Goal: Check status: Check status

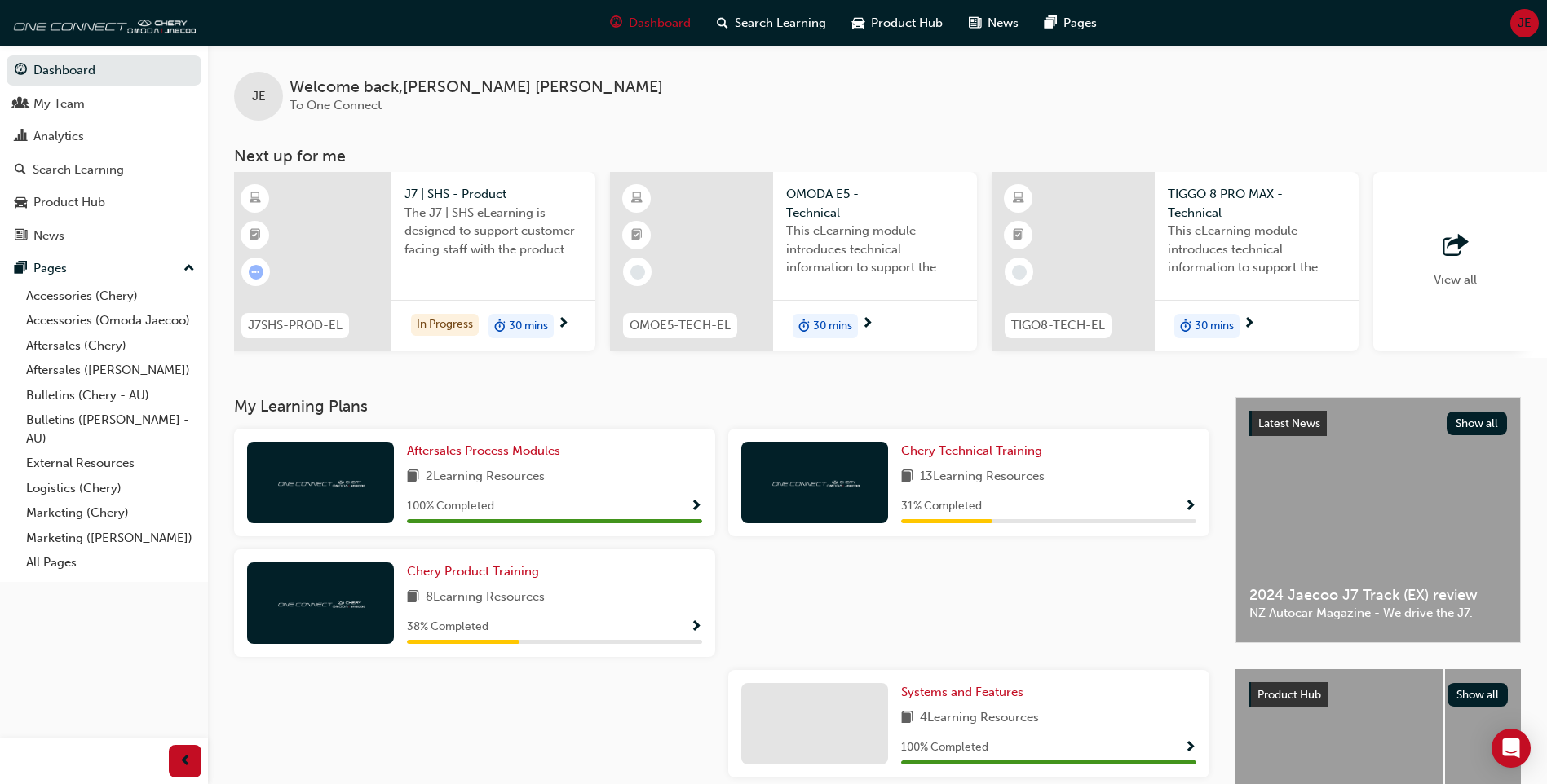
scroll to position [0, 975]
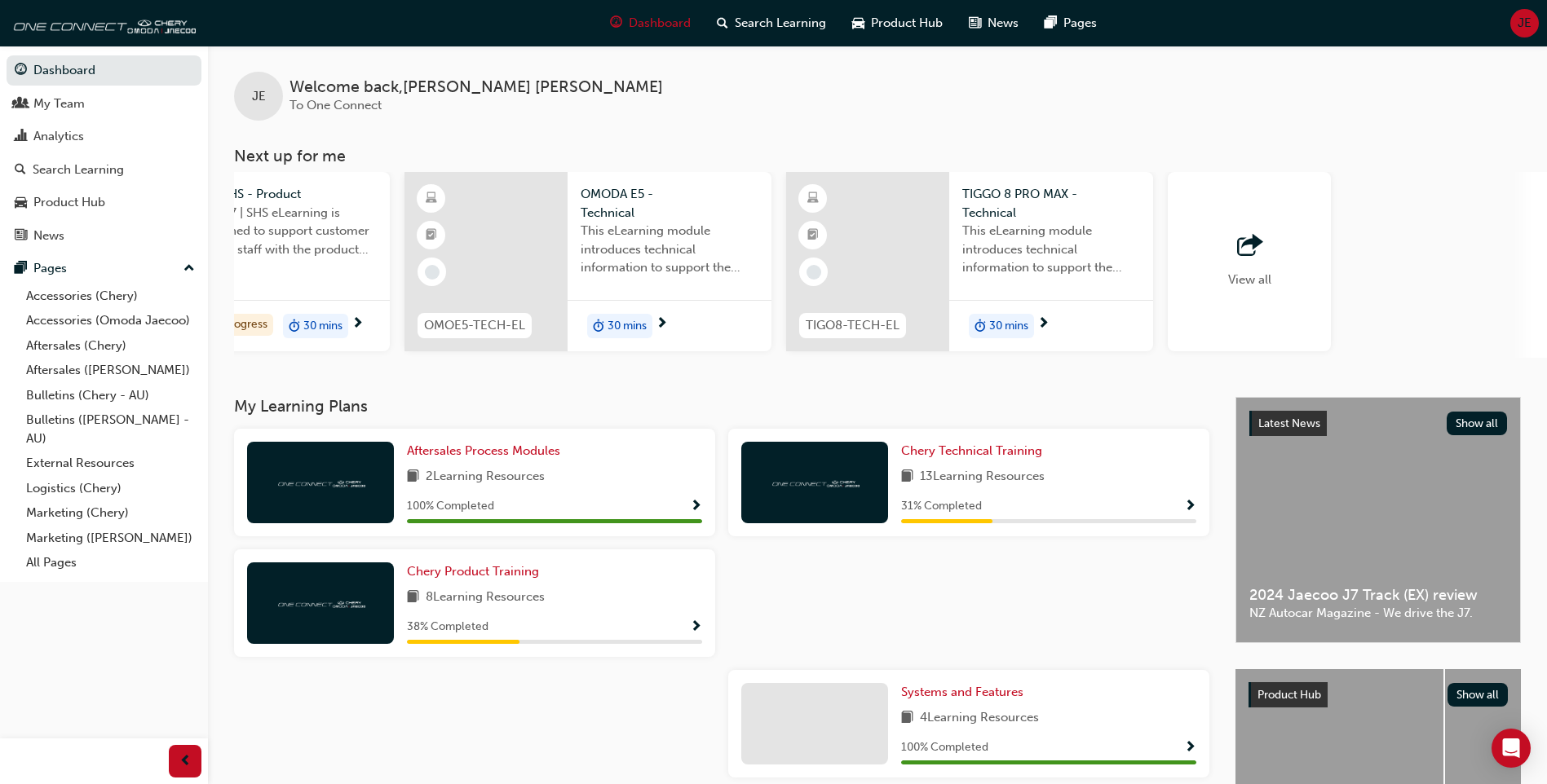
click at [1260, 282] on span "View all" at bounding box center [1249, 279] width 43 height 15
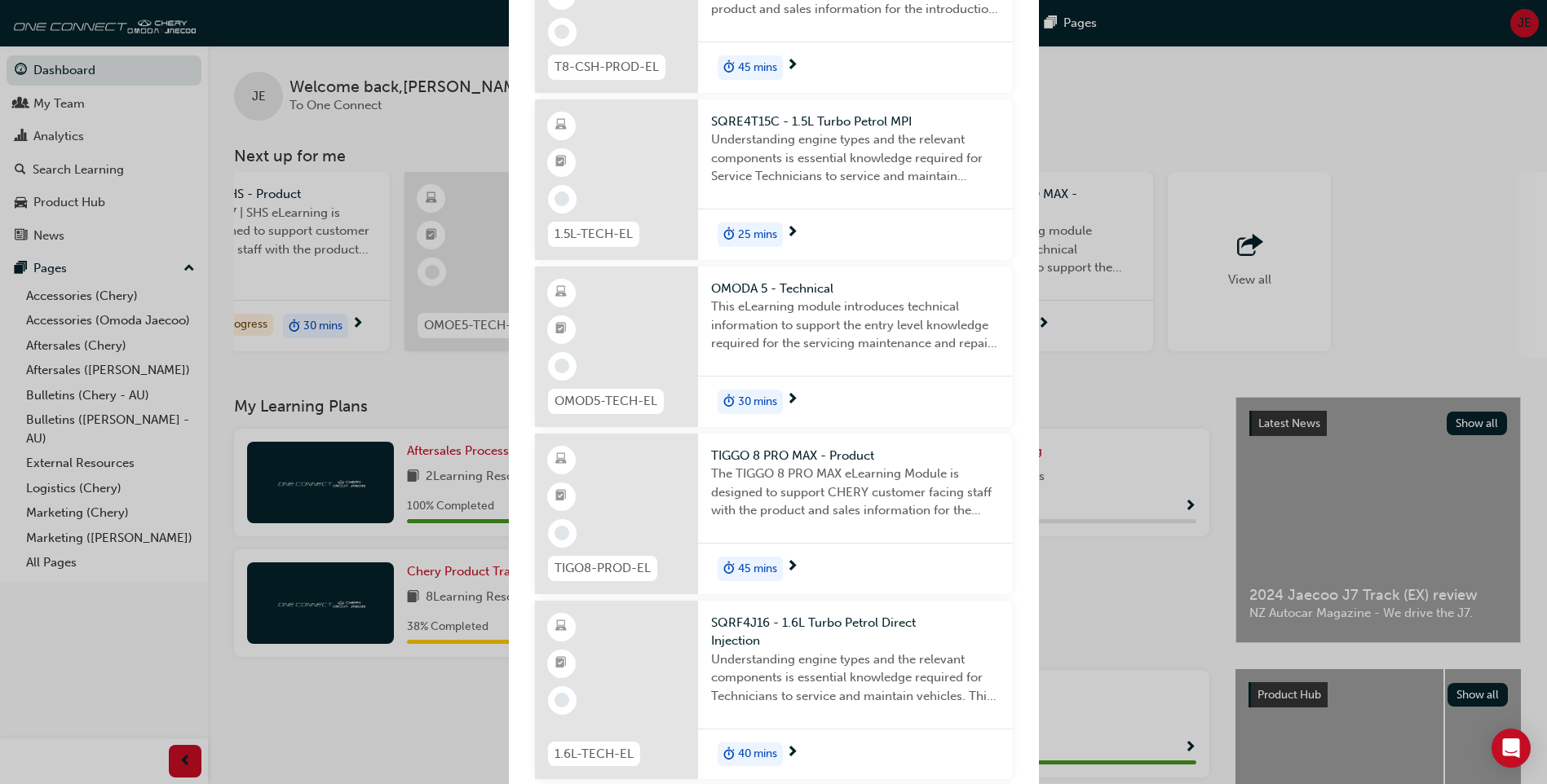
scroll to position [978, 0]
drag, startPoint x: 1299, startPoint y: 158, endPoint x: 998, endPoint y: 171, distance: 301.3
click at [1298, 158] on div "Next up for me OMOE5-TECH-EL OMODA E5 - Technical This eLearning module introdu…" at bounding box center [774, 392] width 1547 height 784
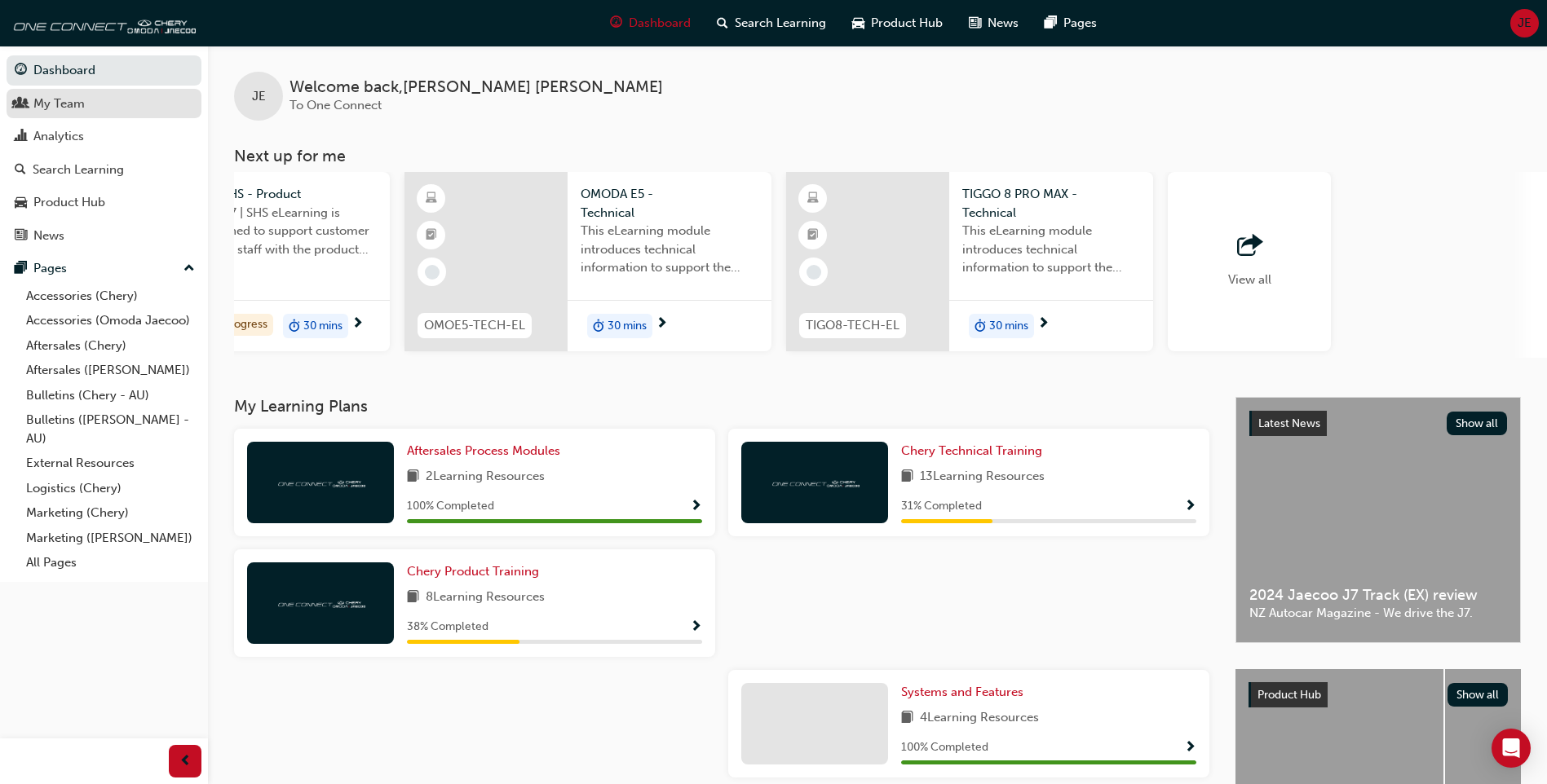
click at [47, 103] on div "My Team" at bounding box center [59, 103] width 51 height 18
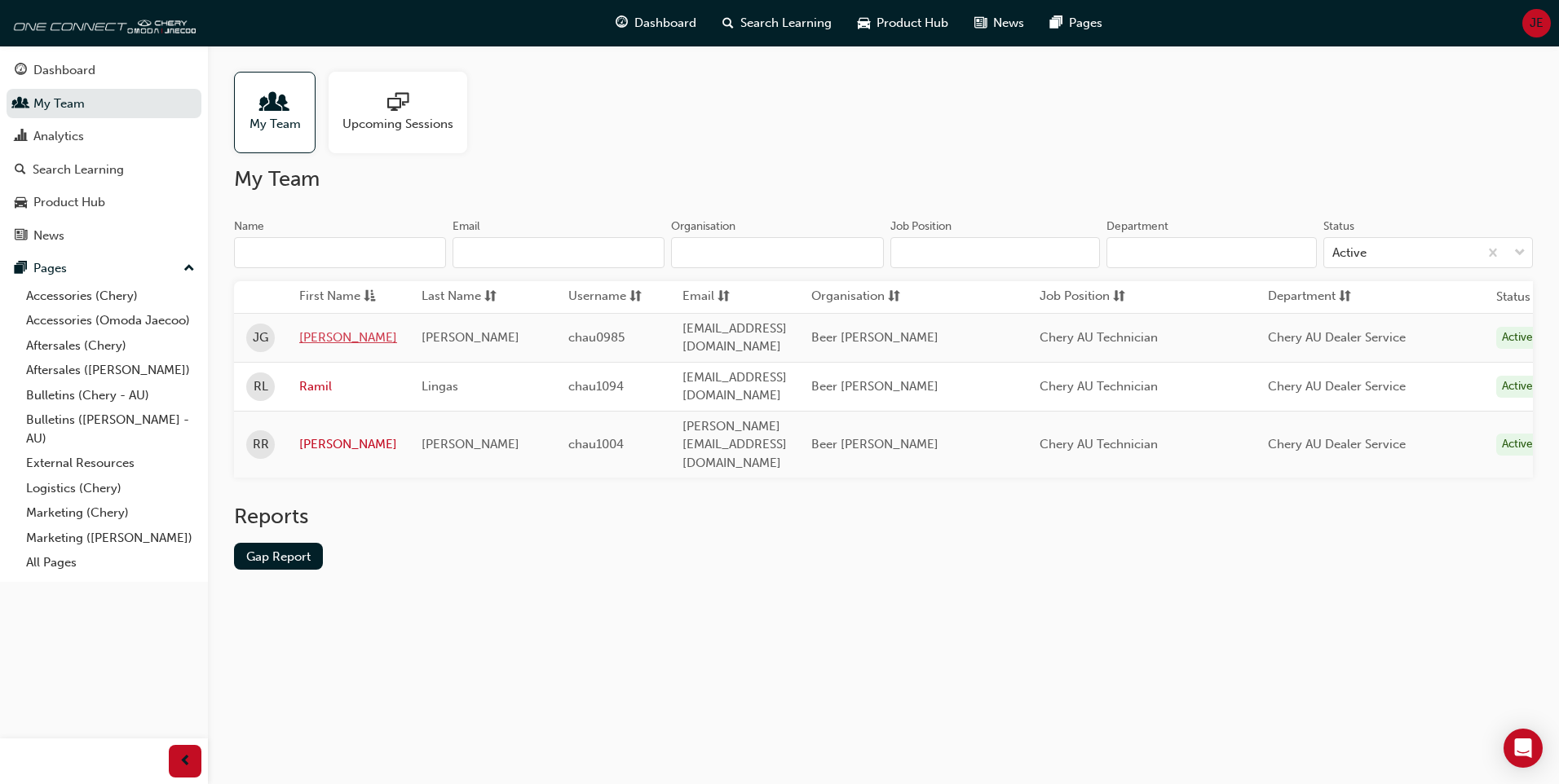
click at [326, 332] on link "[PERSON_NAME]" at bounding box center [348, 338] width 98 height 18
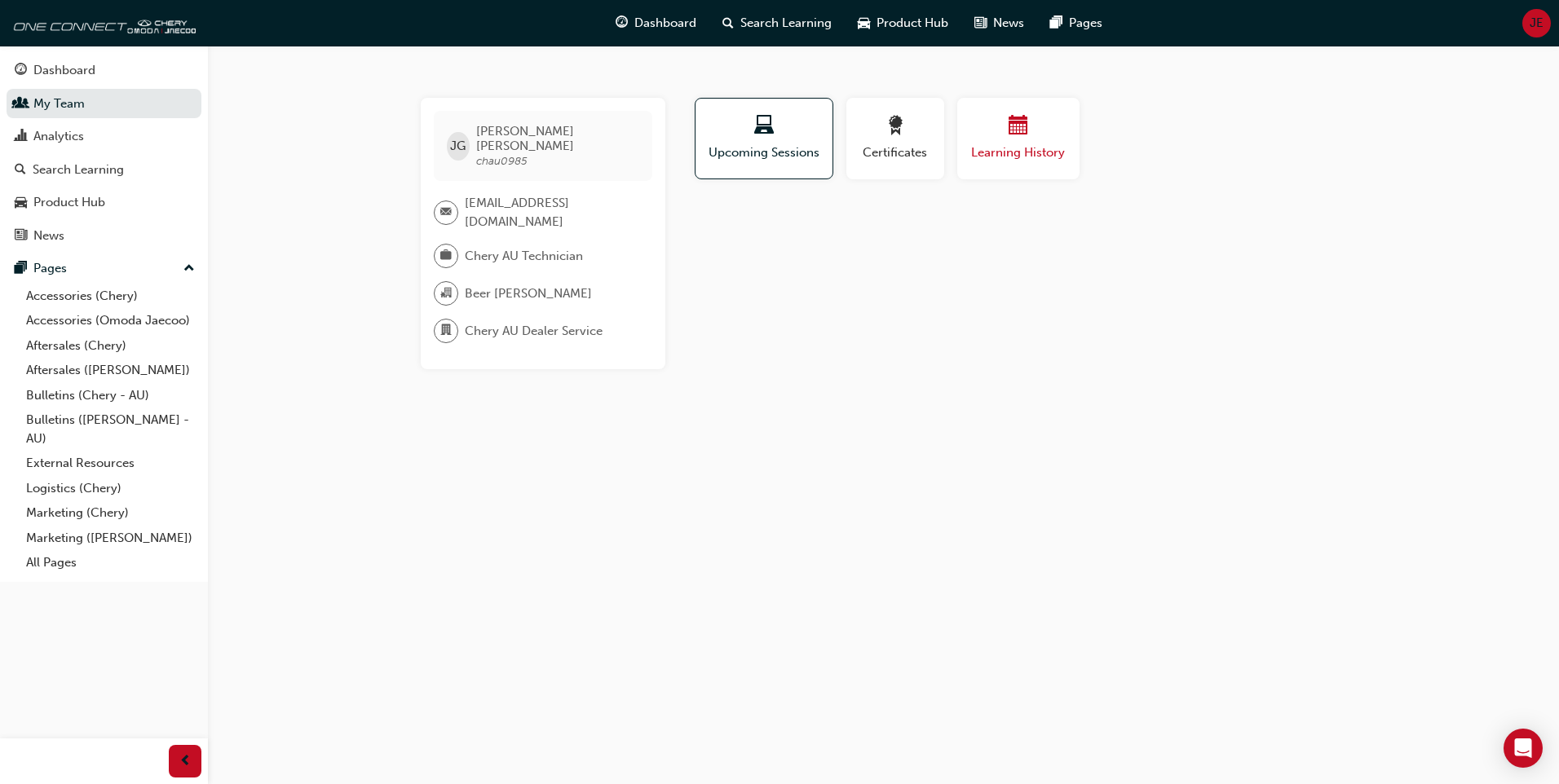
click at [990, 155] on span "Learning History" at bounding box center [1018, 153] width 98 height 18
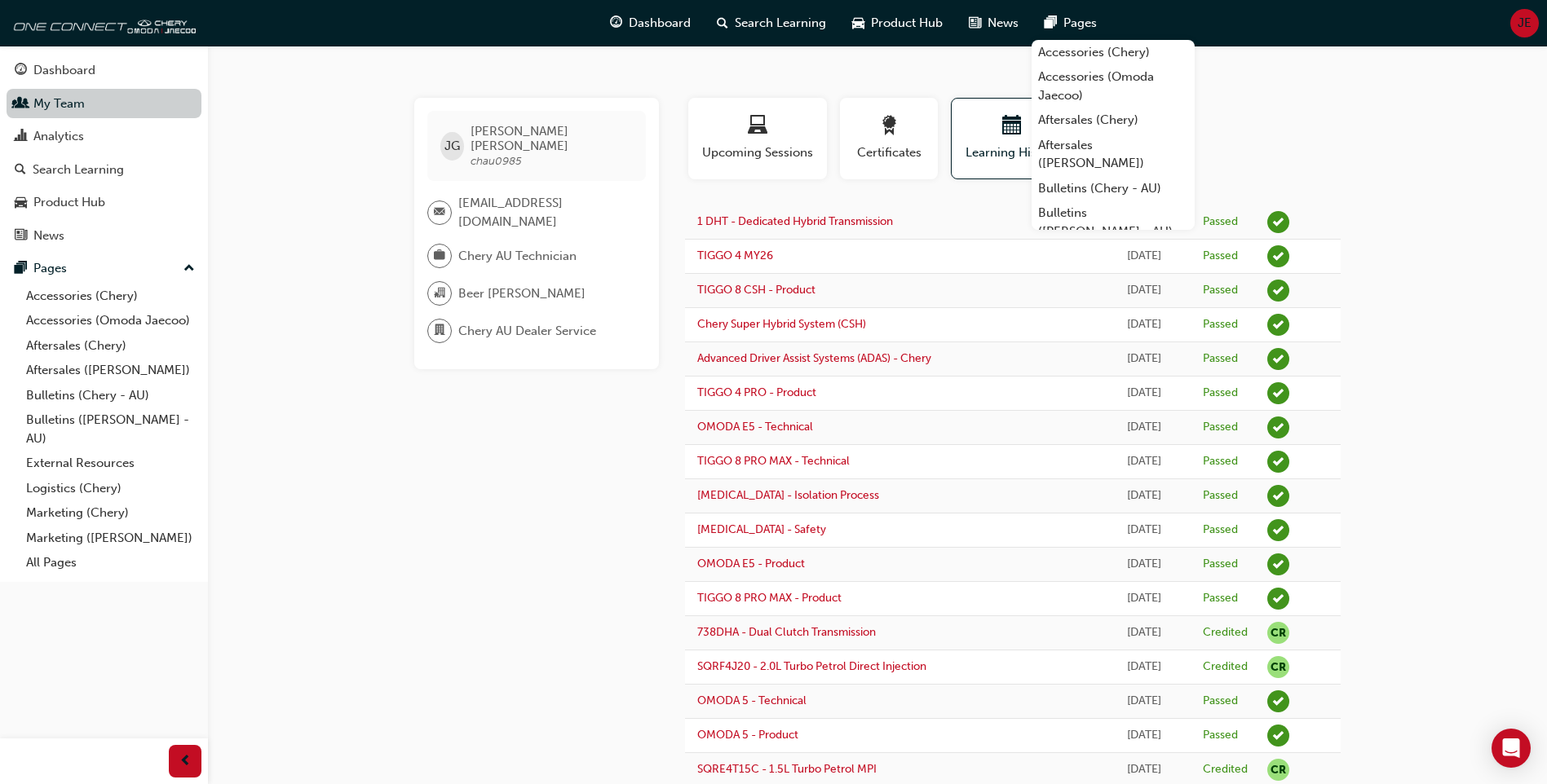
click at [41, 104] on link "My Team" at bounding box center [104, 103] width 195 height 30
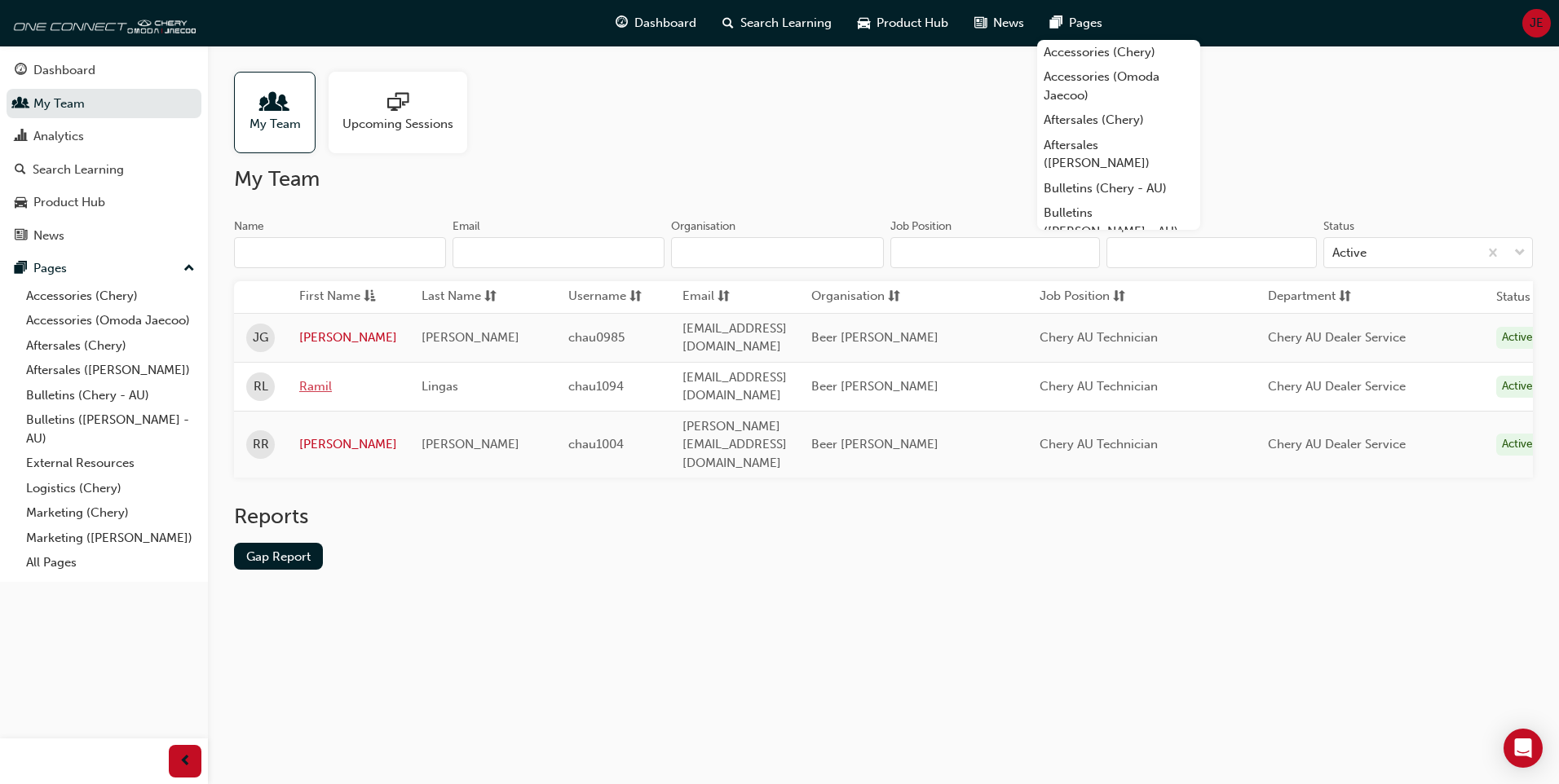
click at [322, 377] on link "Ramil" at bounding box center [348, 387] width 98 height 18
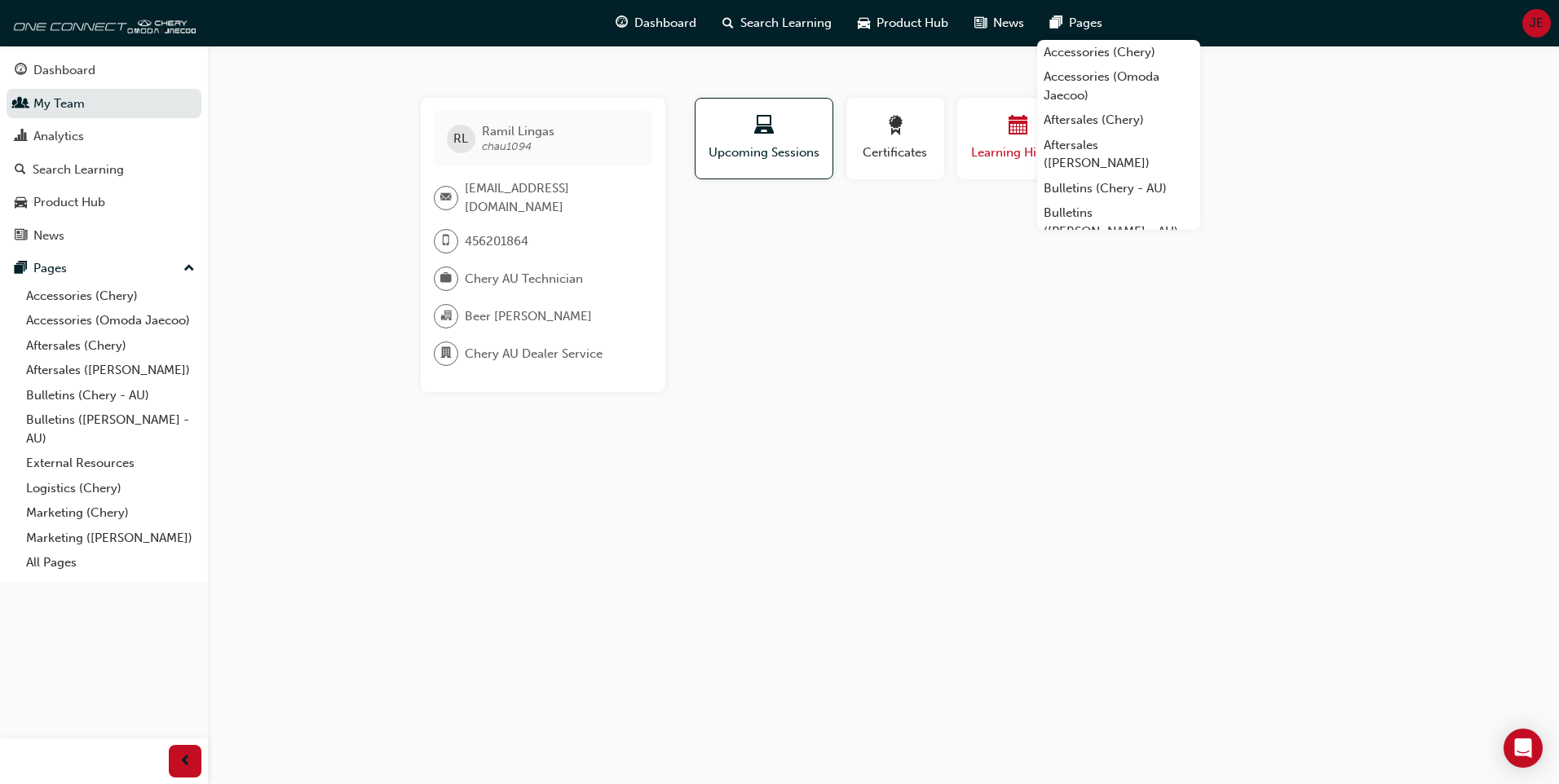
click at [1008, 147] on span "Learning History" at bounding box center [1018, 153] width 98 height 18
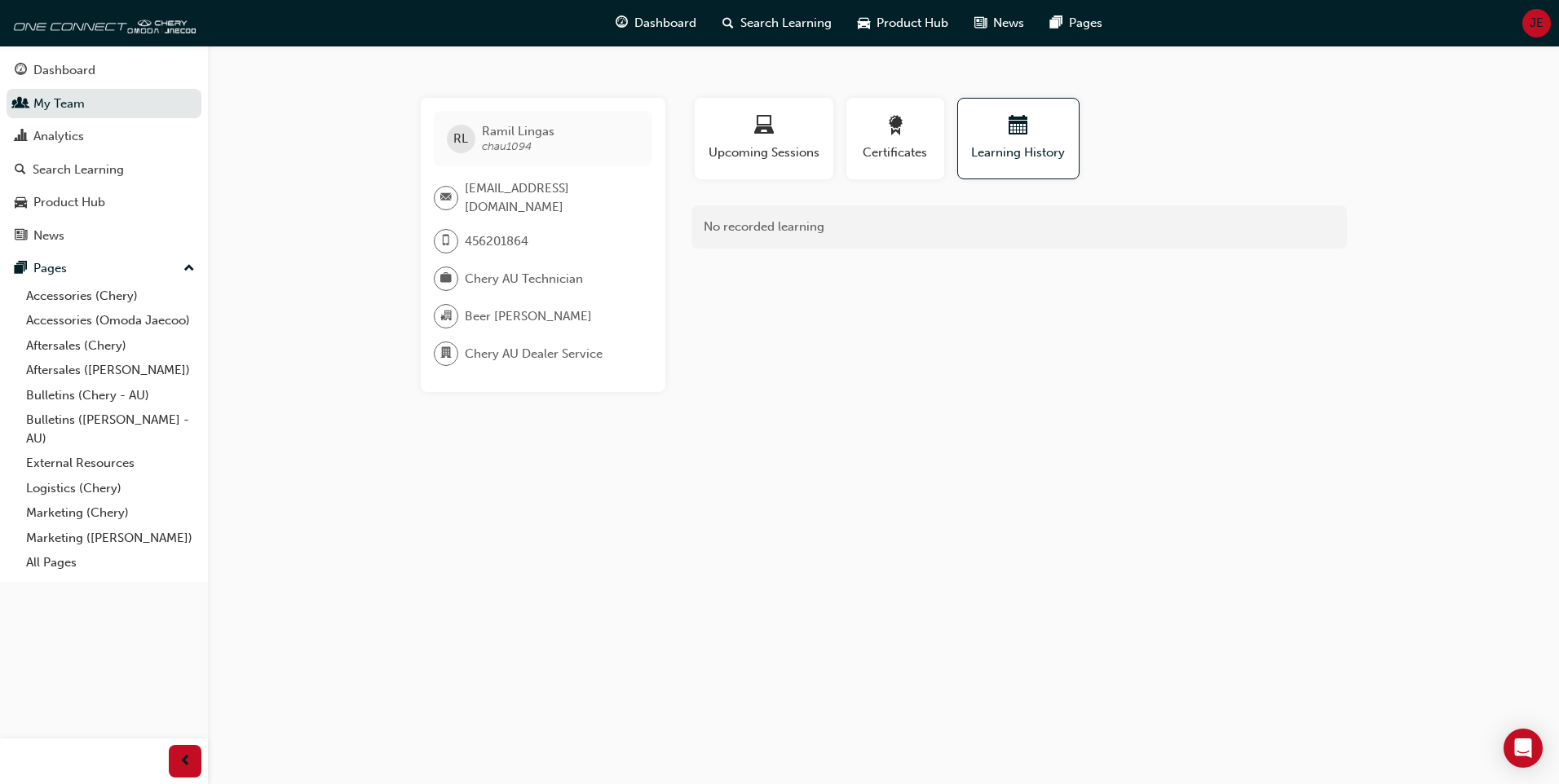
click at [1101, 504] on div "[PERSON_NAME] Lingas chau1094 [EMAIL_ADDRESS][DOMAIN_NAME] 456201864 Chery AU T…" at bounding box center [780, 392] width 1559 height 784
click at [49, 109] on link "My Team" at bounding box center [104, 103] width 195 height 30
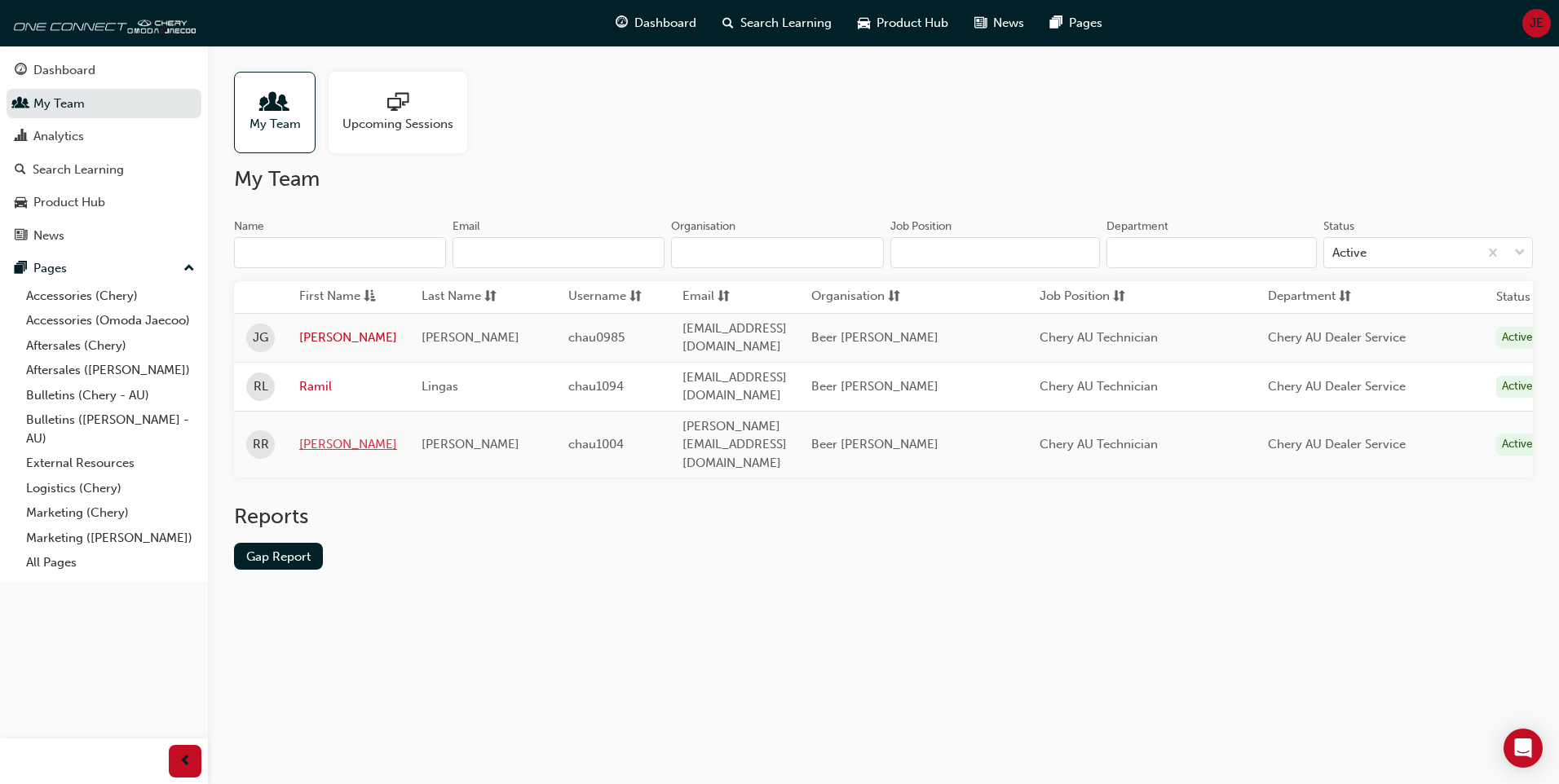
click at [311, 435] on link "[PERSON_NAME]" at bounding box center [348, 444] width 98 height 18
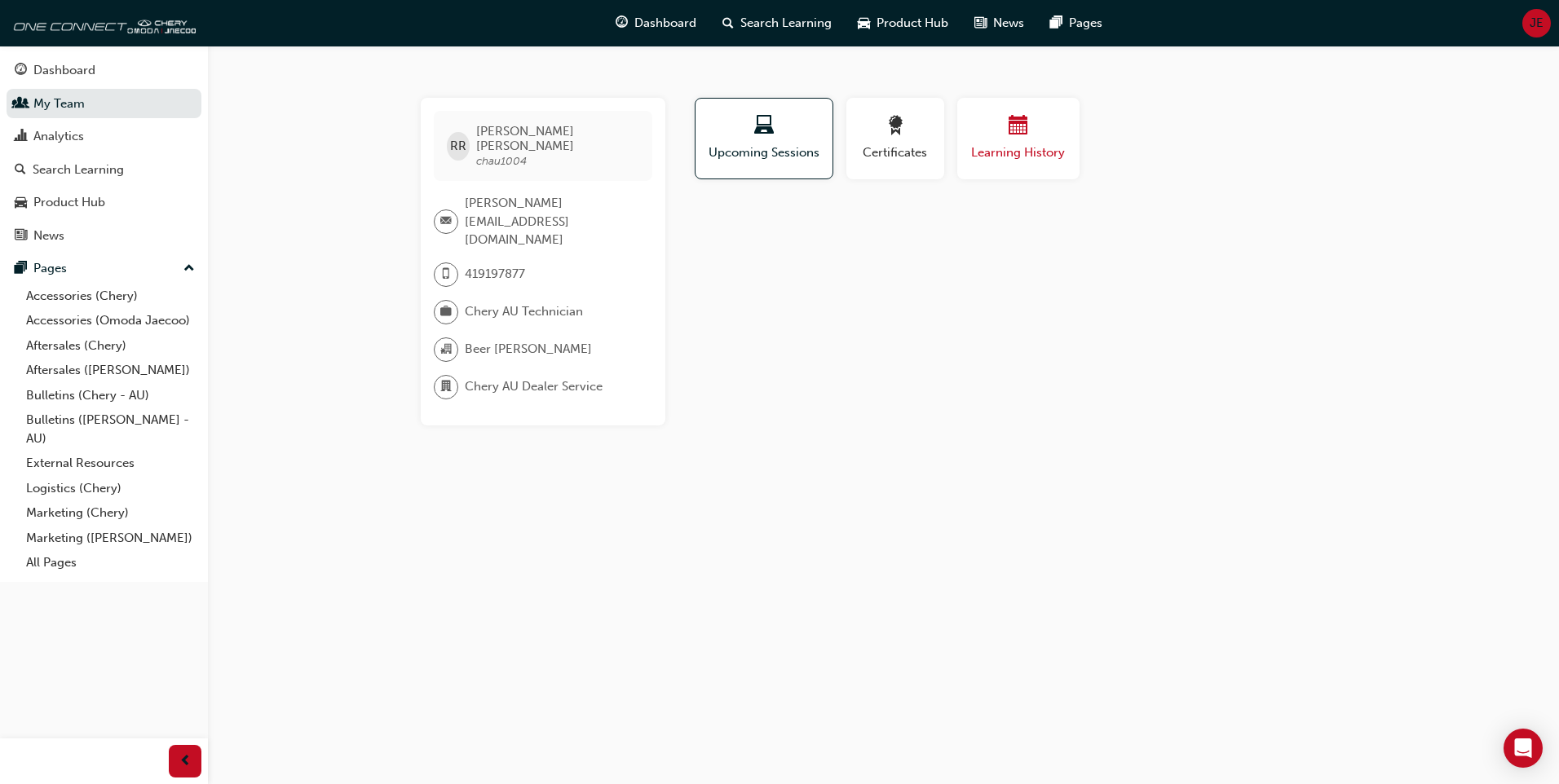
click at [1023, 155] on span "Learning History" at bounding box center [1018, 153] width 98 height 18
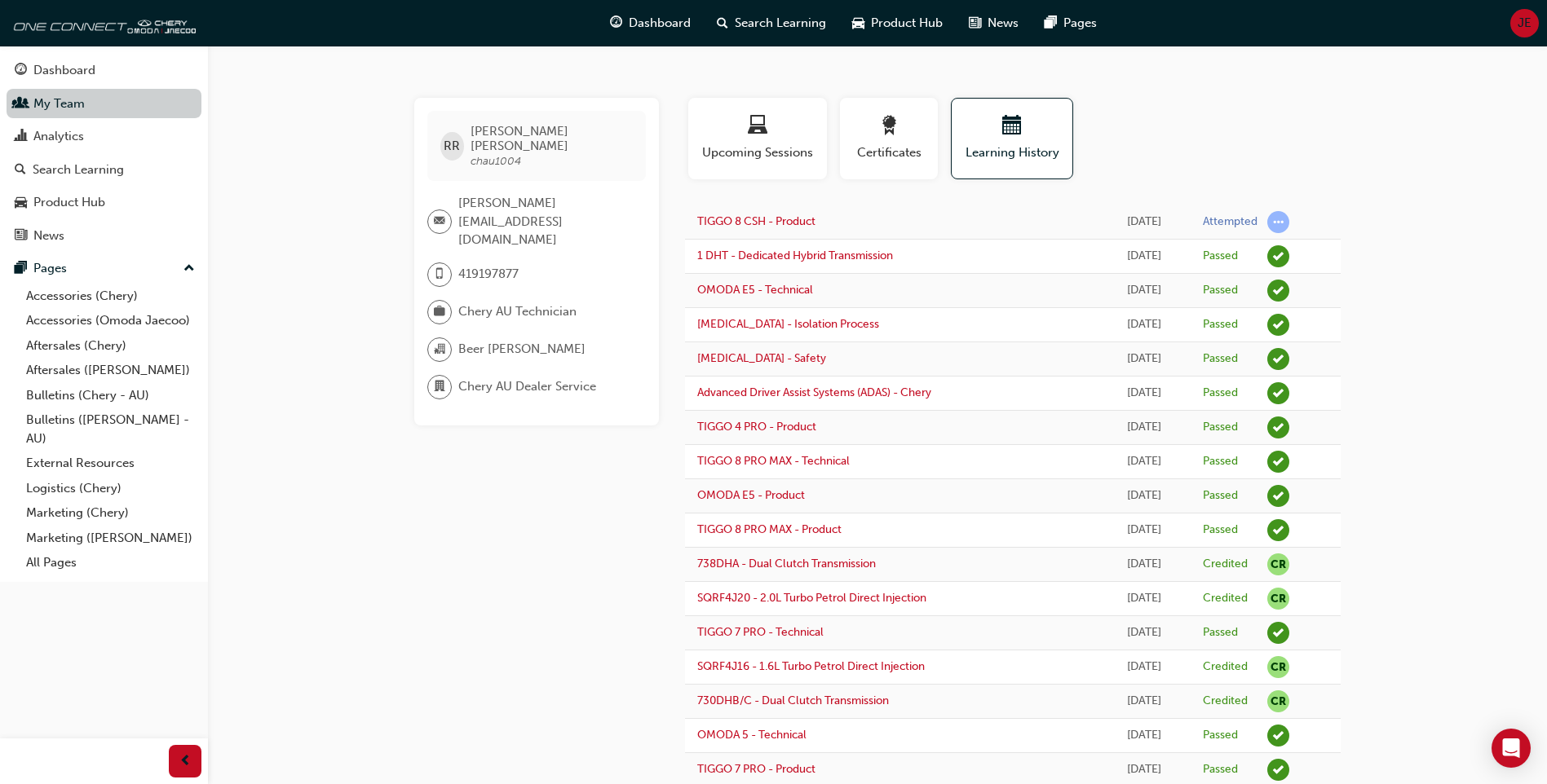
click at [65, 101] on link "My Team" at bounding box center [104, 103] width 195 height 30
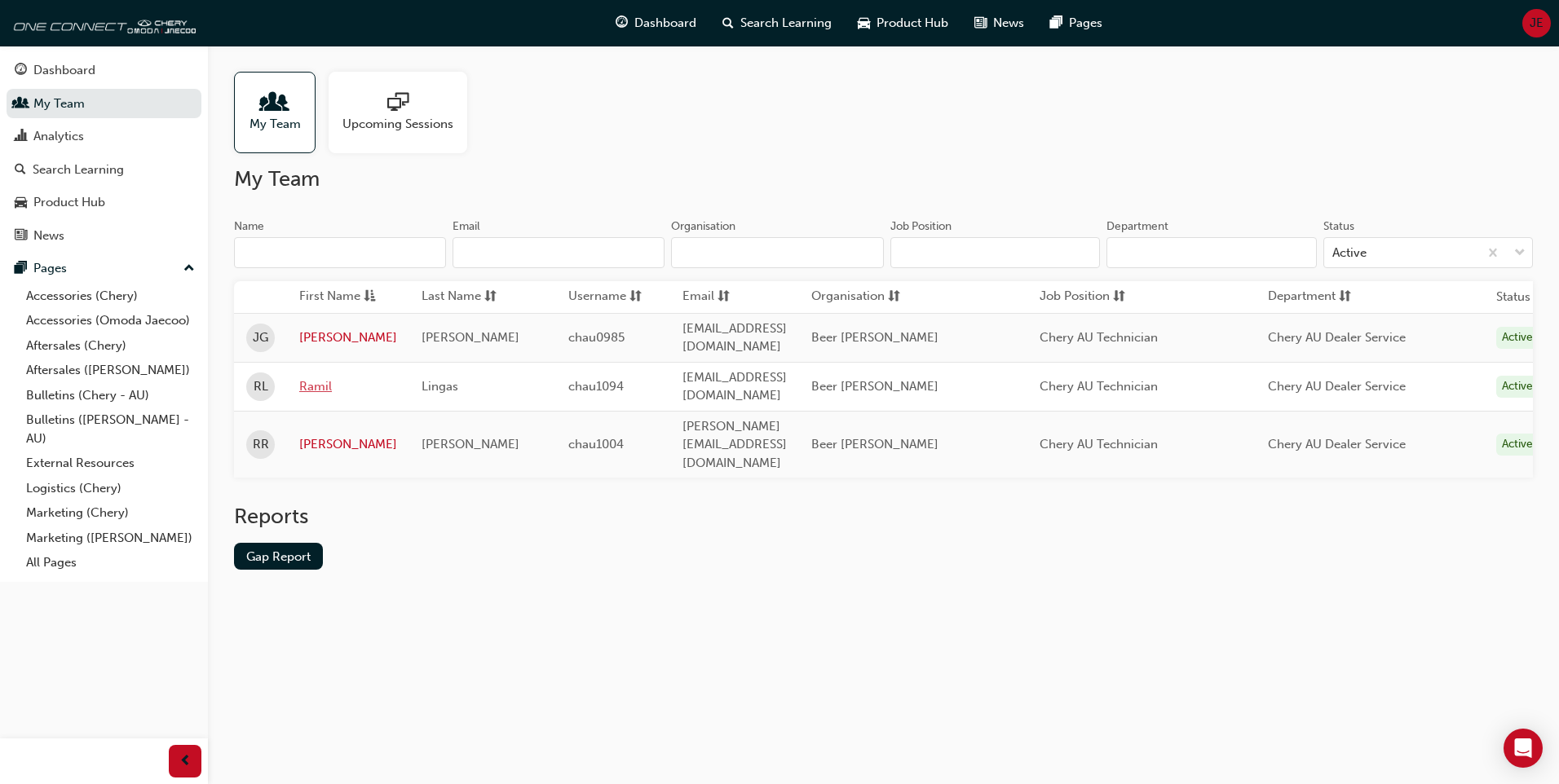
click at [320, 377] on link "Ramil" at bounding box center [348, 387] width 98 height 18
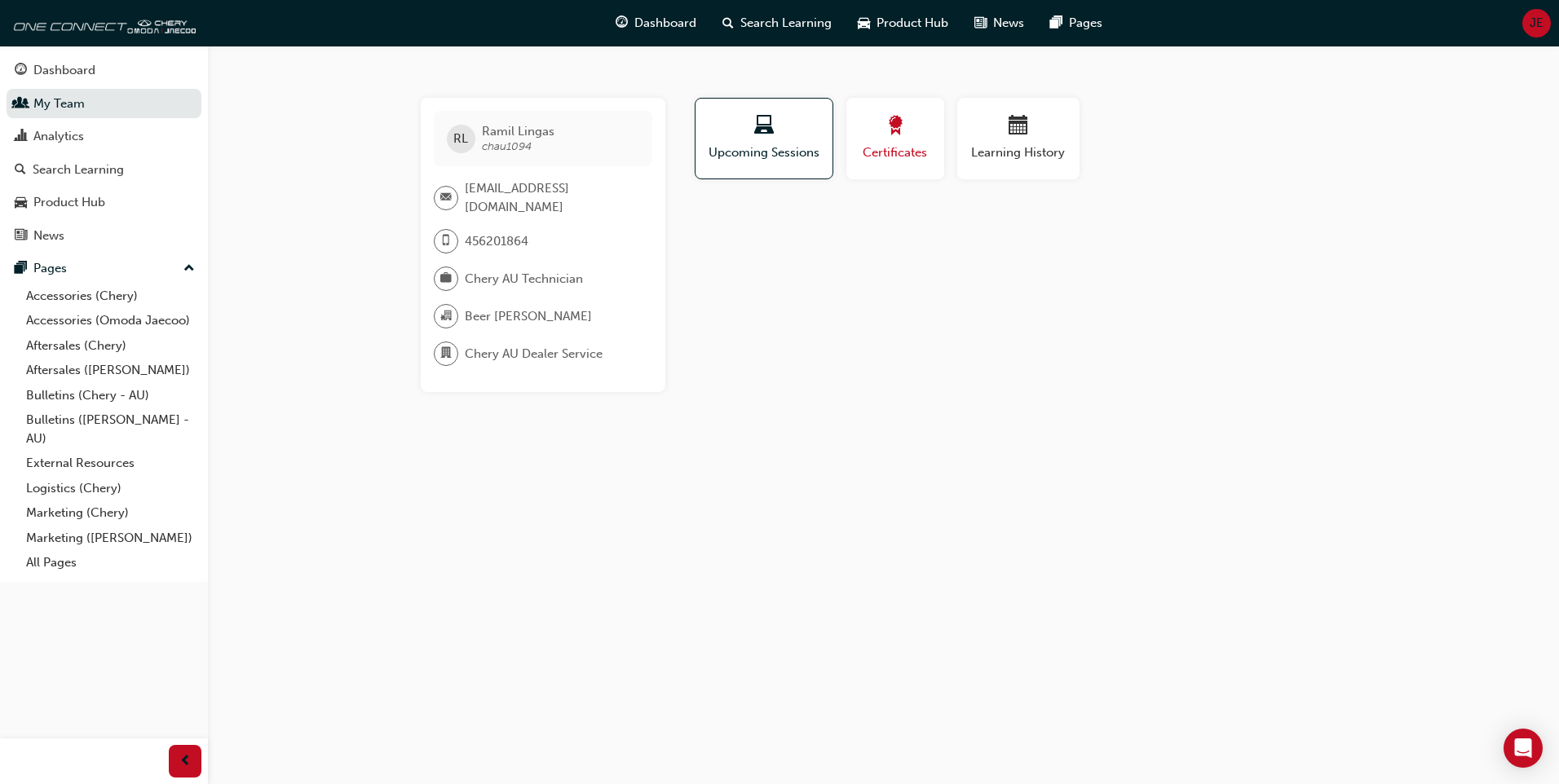
click at [900, 149] on span "Certificates" at bounding box center [895, 153] width 73 height 18
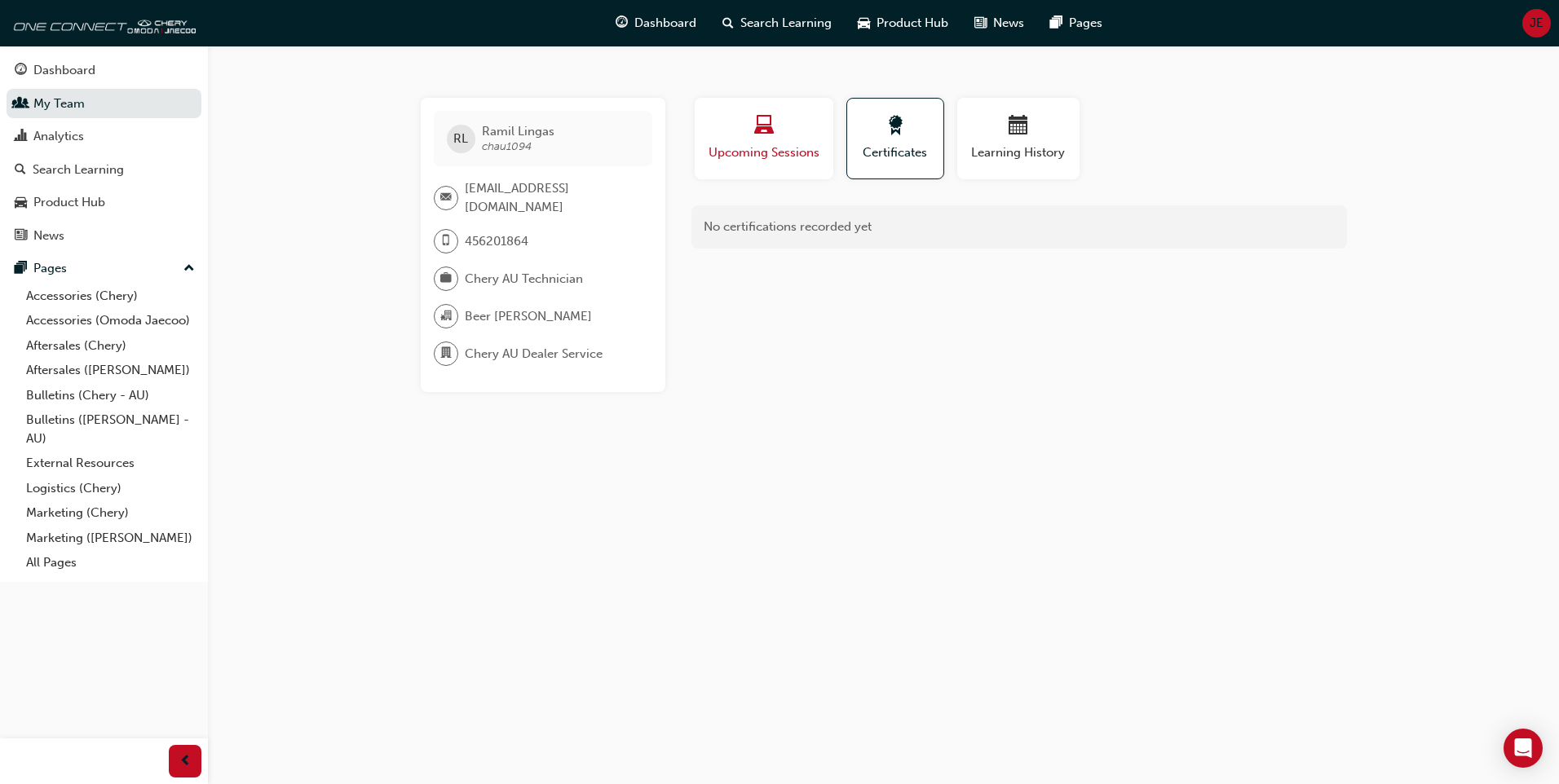
click at [795, 152] on span "Upcoming Sessions" at bounding box center [764, 153] width 114 height 18
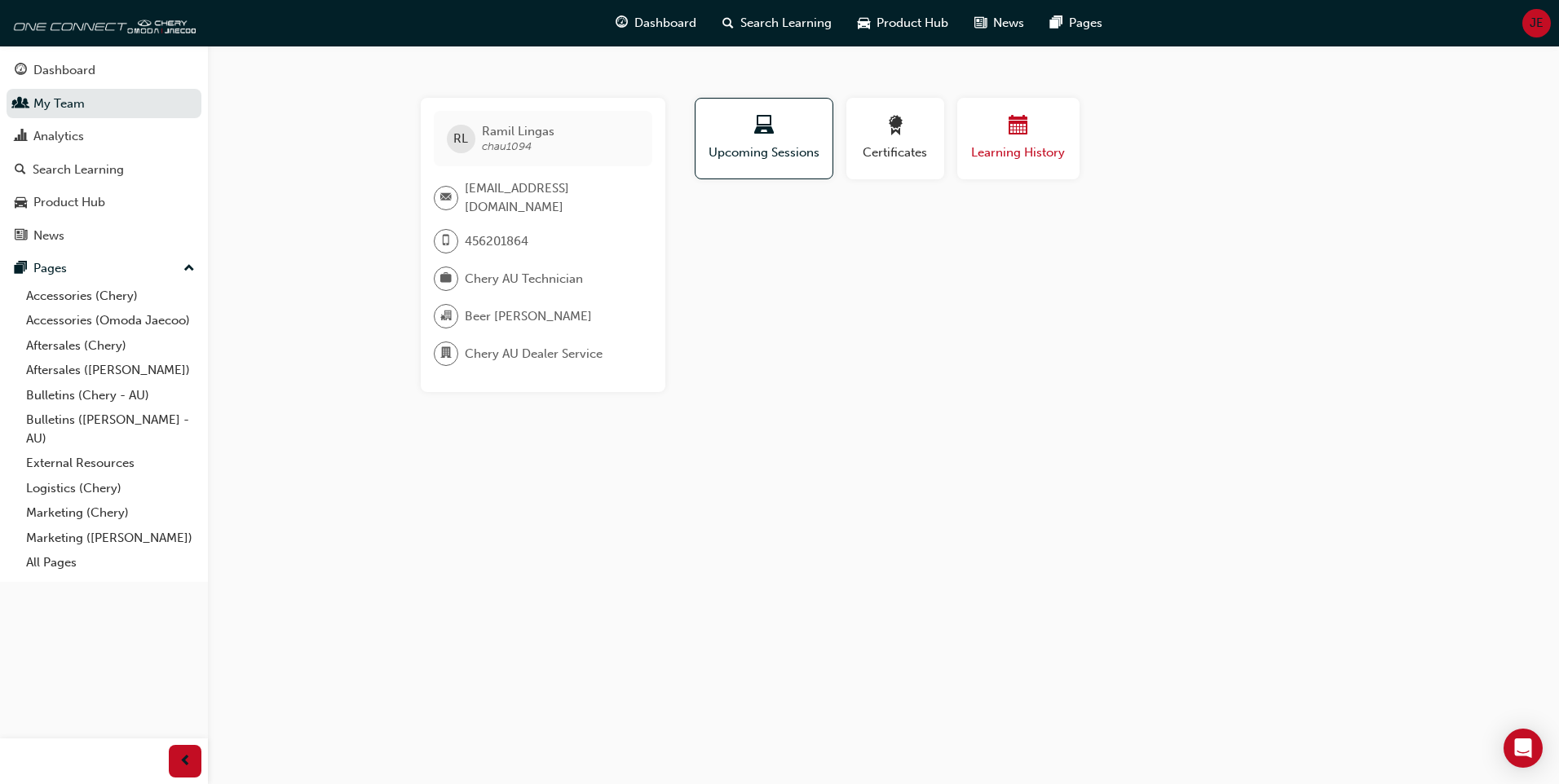
click at [985, 156] on span "Learning History" at bounding box center [1018, 153] width 98 height 18
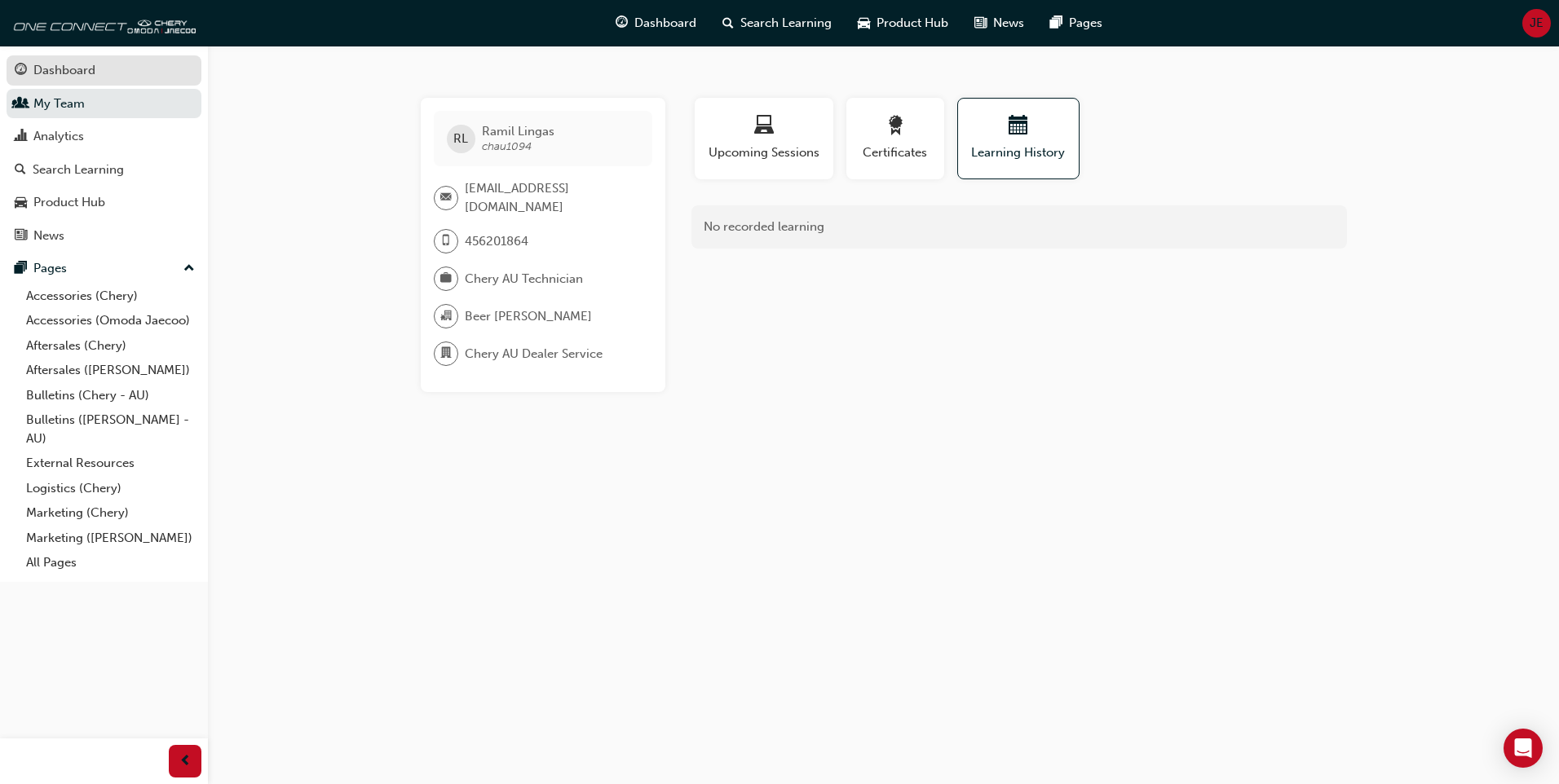
click at [81, 66] on div "Dashboard" at bounding box center [64, 71] width 62 height 18
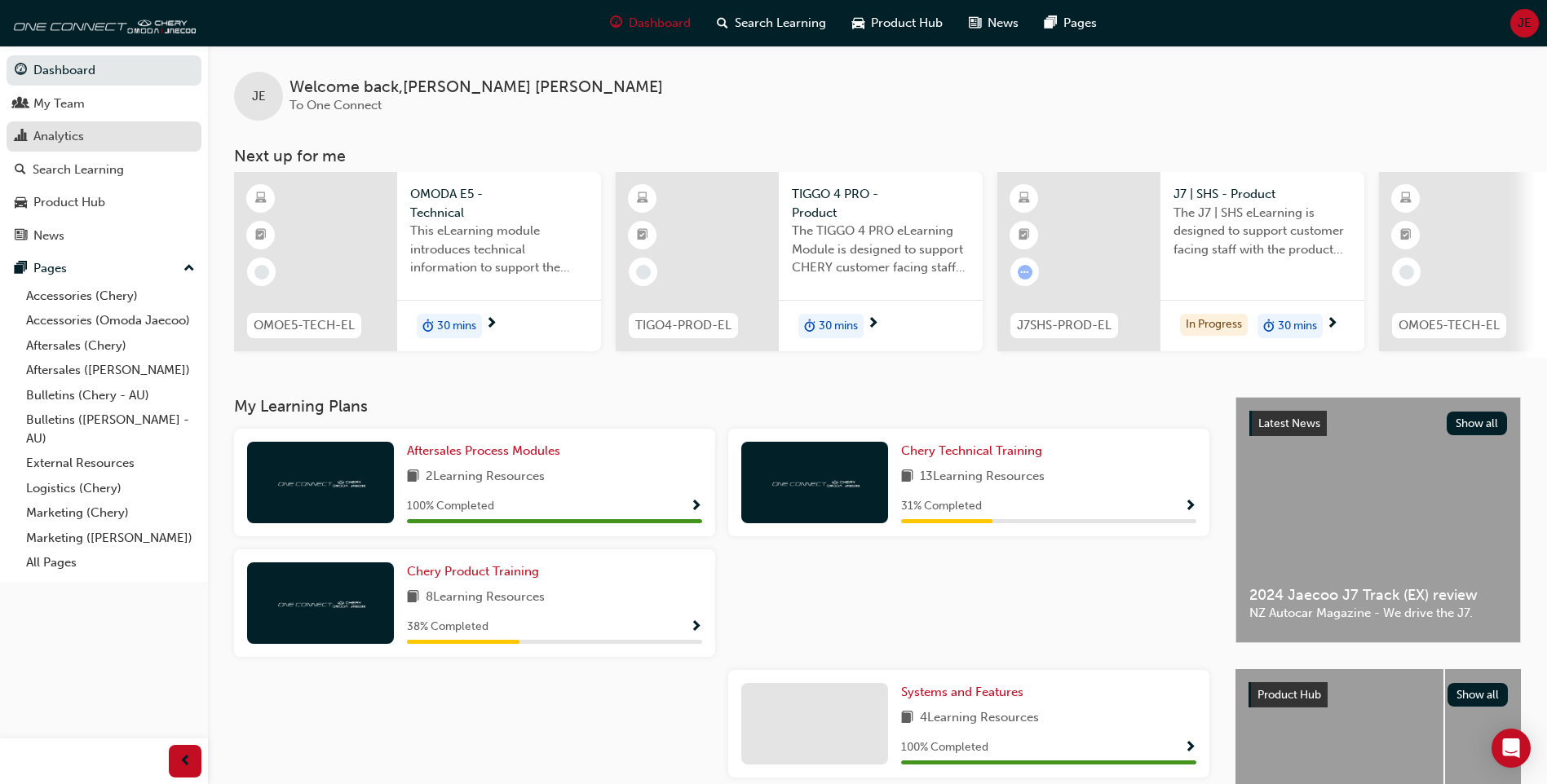
click at [70, 132] on div "Analytics" at bounding box center [58, 136] width 50 height 18
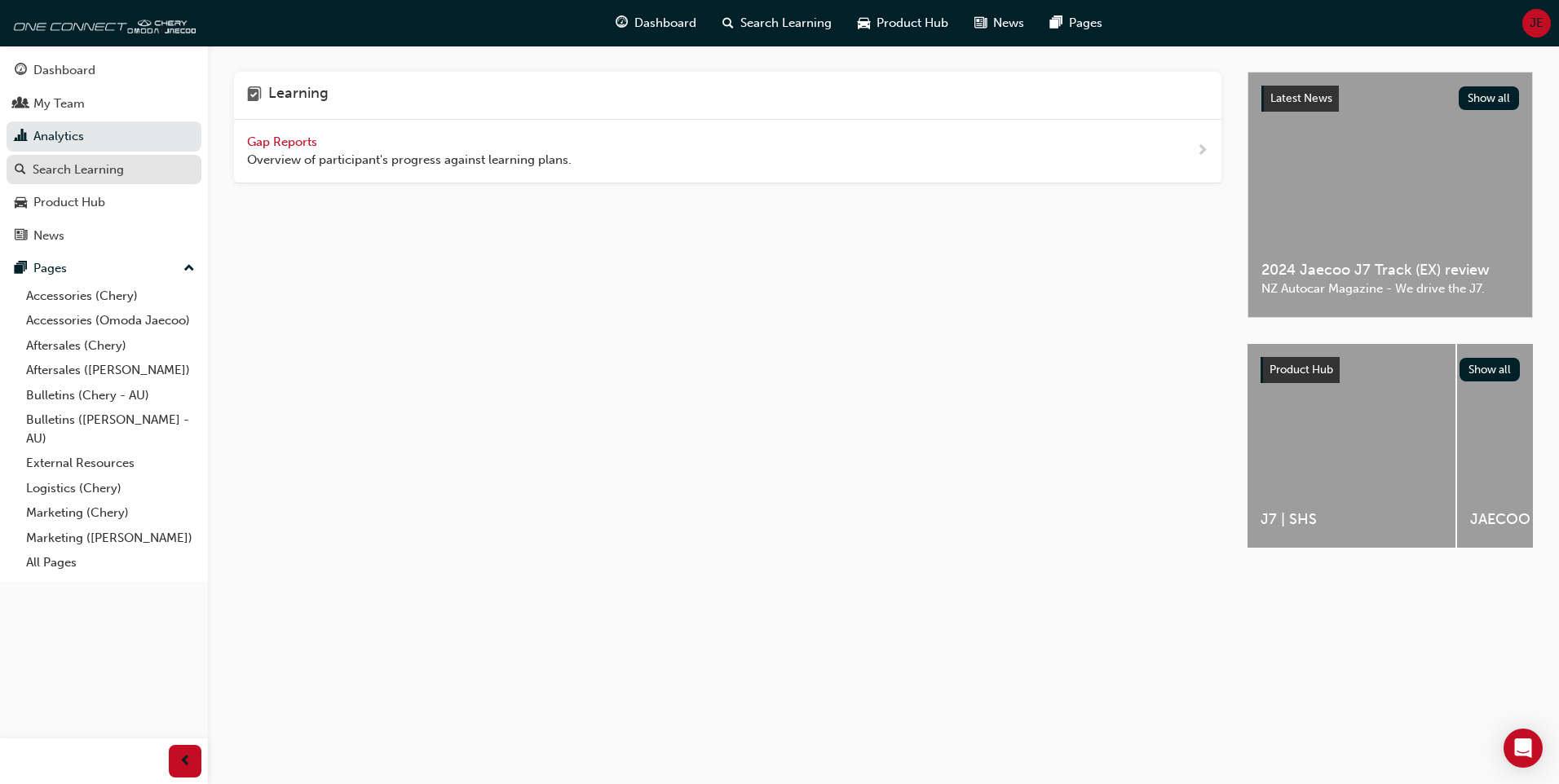
click at [70, 167] on div "Search Learning" at bounding box center [79, 169] width 92 height 18
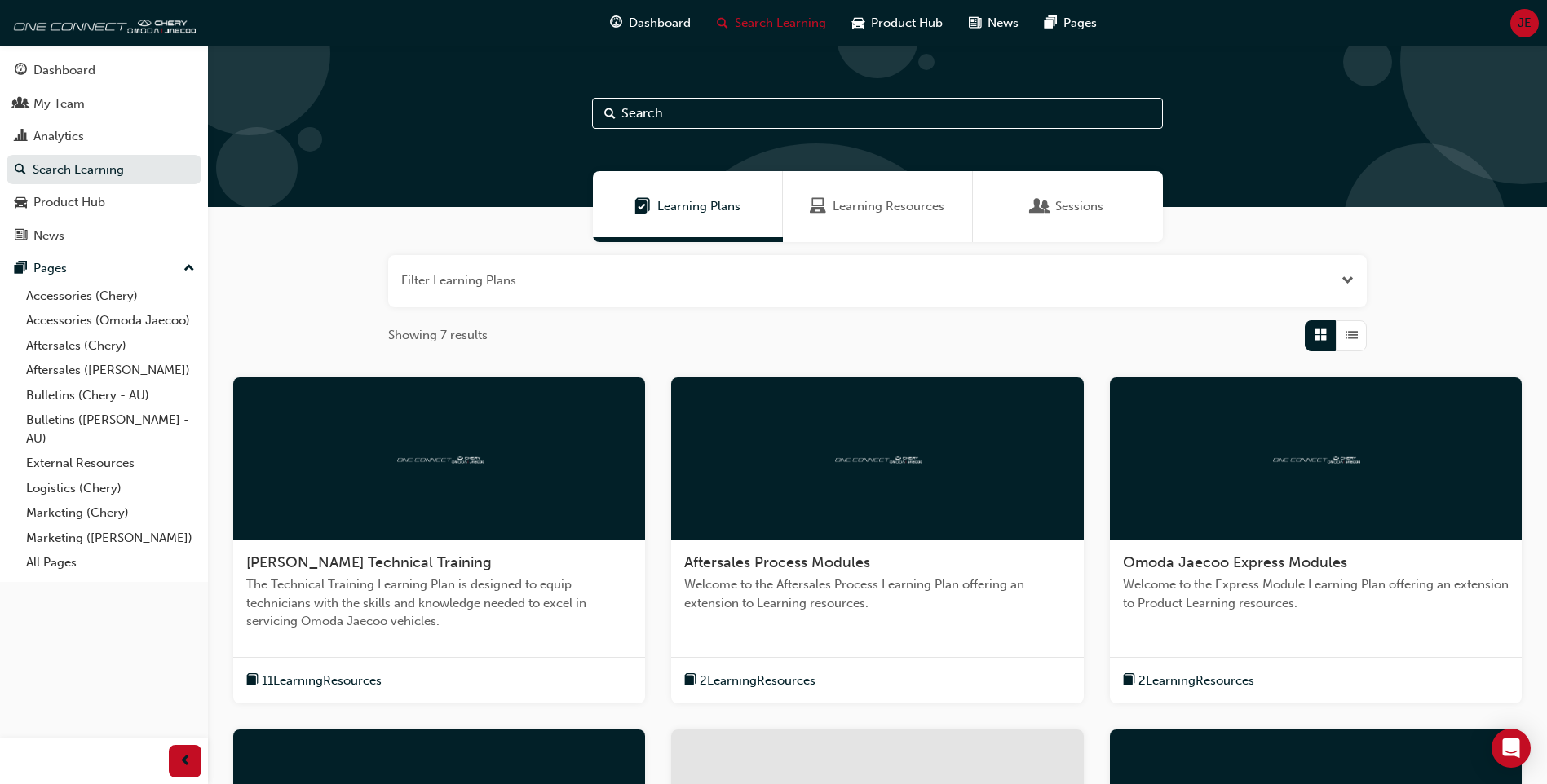
click at [913, 206] on span "Learning Resources" at bounding box center [889, 206] width 112 height 18
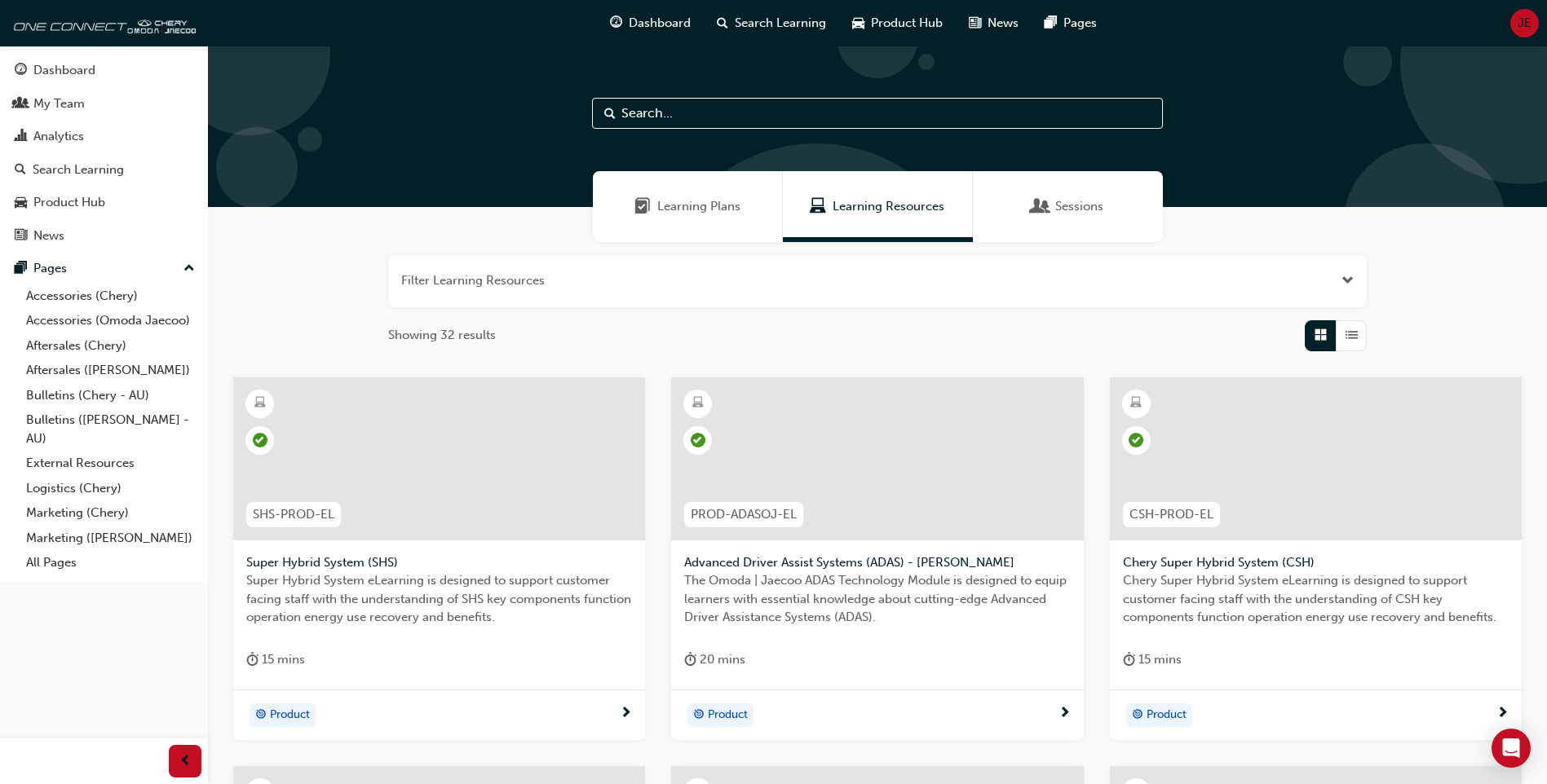
click at [1079, 207] on span "Sessions" at bounding box center [1080, 206] width 49 height 18
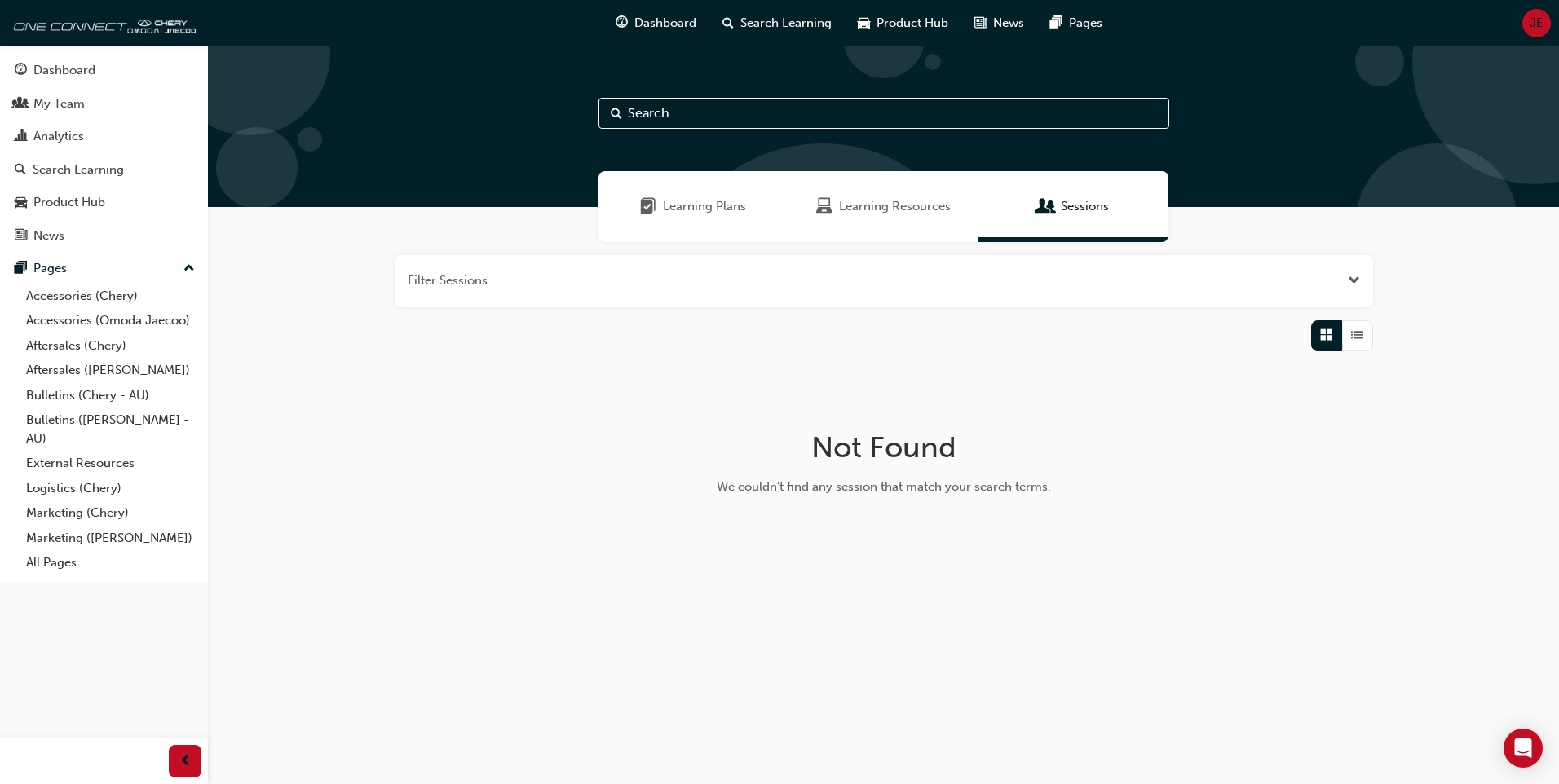
click at [1357, 338] on span "List" at bounding box center [1357, 335] width 12 height 18
click at [1325, 334] on span "Grid" at bounding box center [1325, 335] width 12 height 18
click at [868, 206] on span "Learning Resources" at bounding box center [895, 206] width 112 height 18
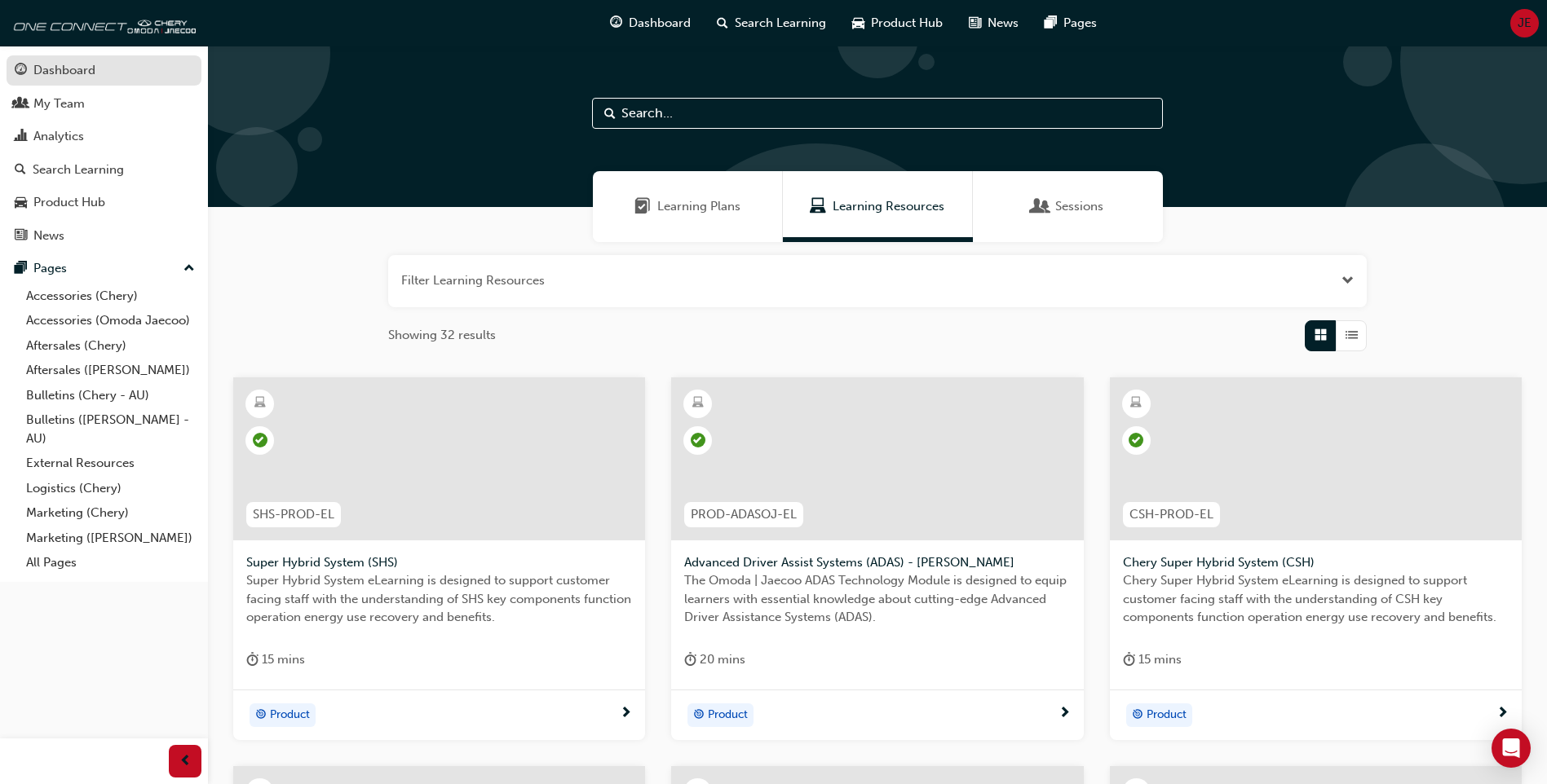
click at [61, 69] on div "Dashboard" at bounding box center [64, 71] width 62 height 18
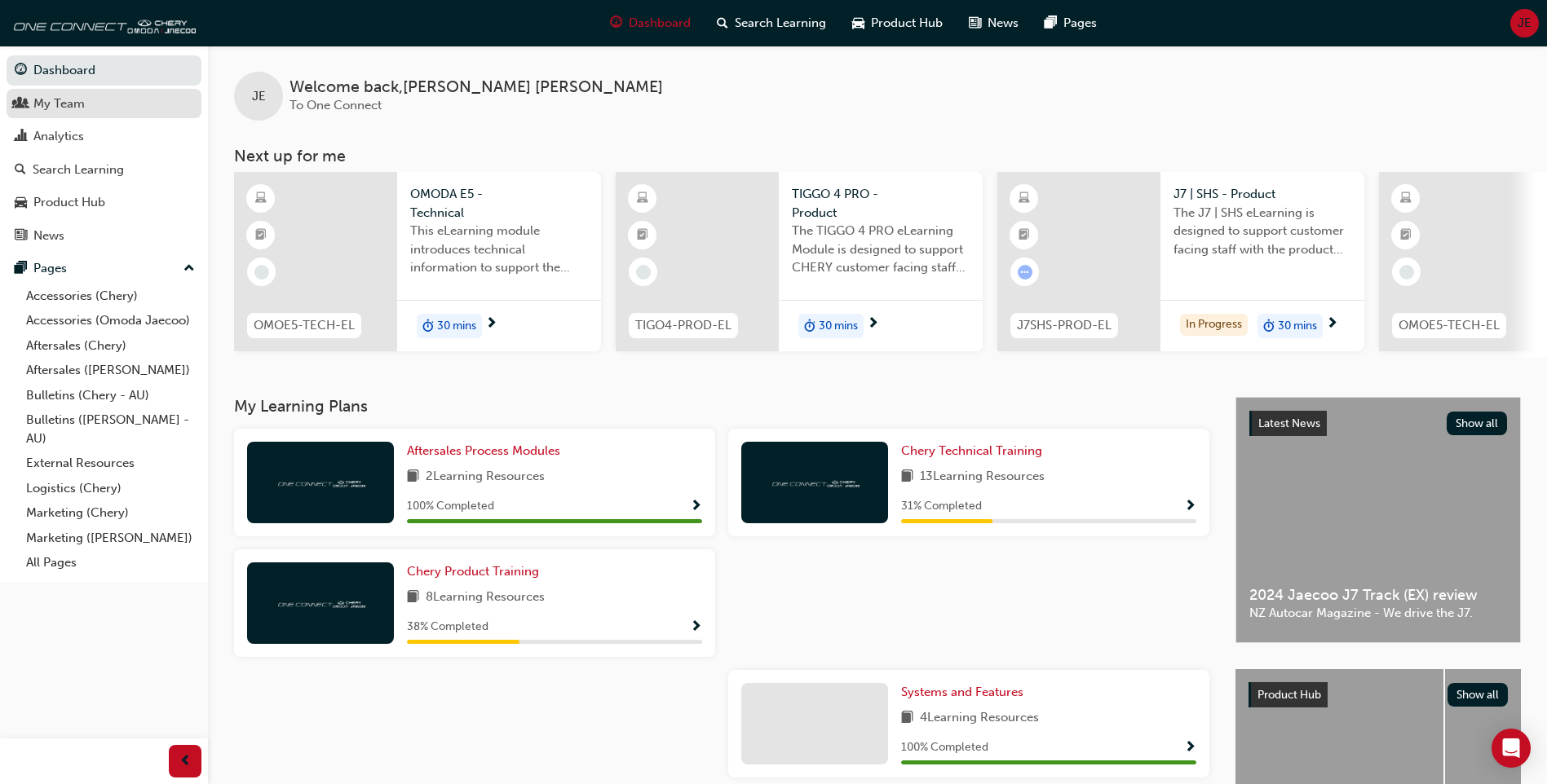
click at [66, 103] on div "My Team" at bounding box center [59, 103] width 51 height 18
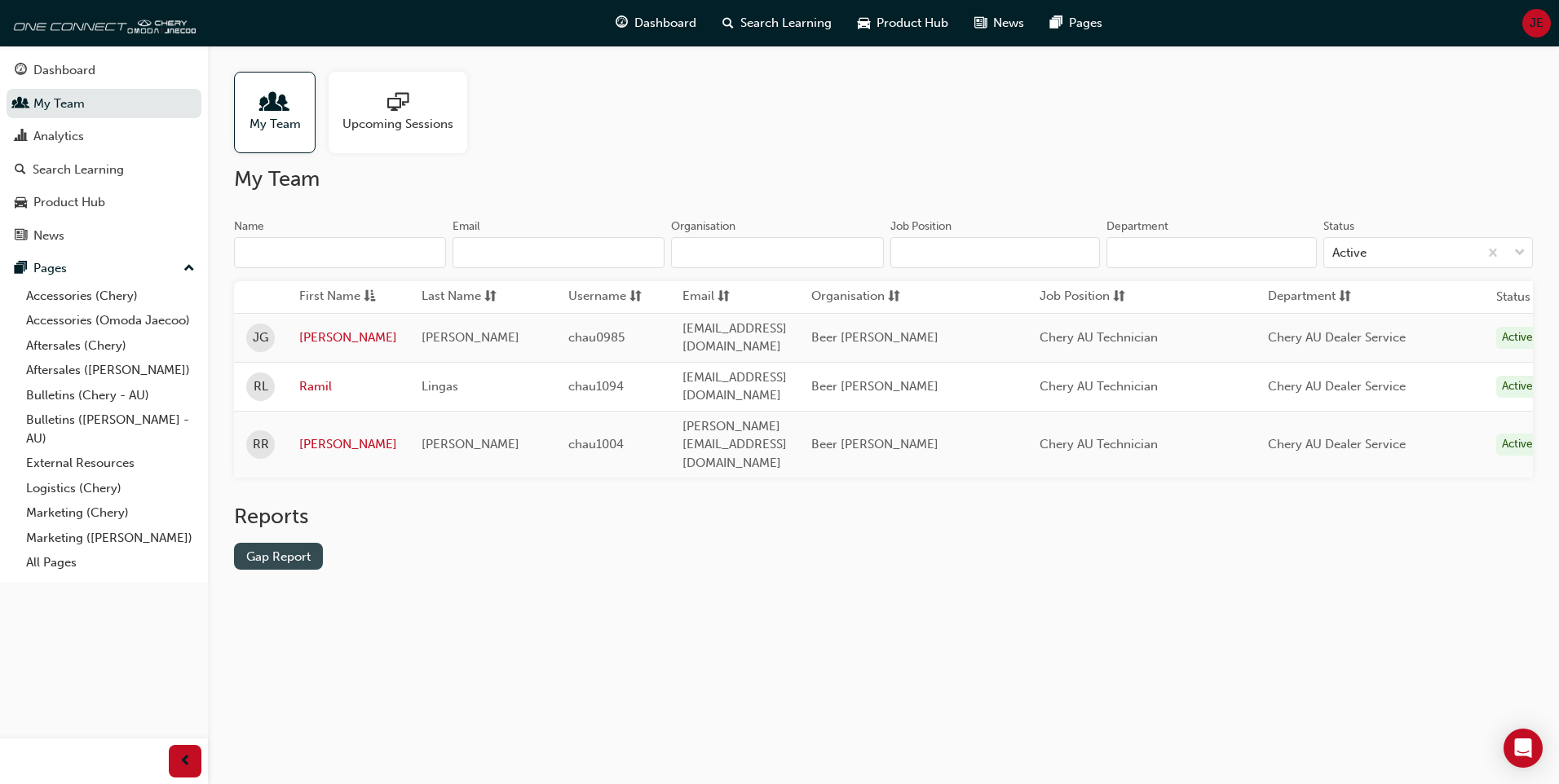
click at [294, 543] on link "Gap Report" at bounding box center [278, 556] width 89 height 27
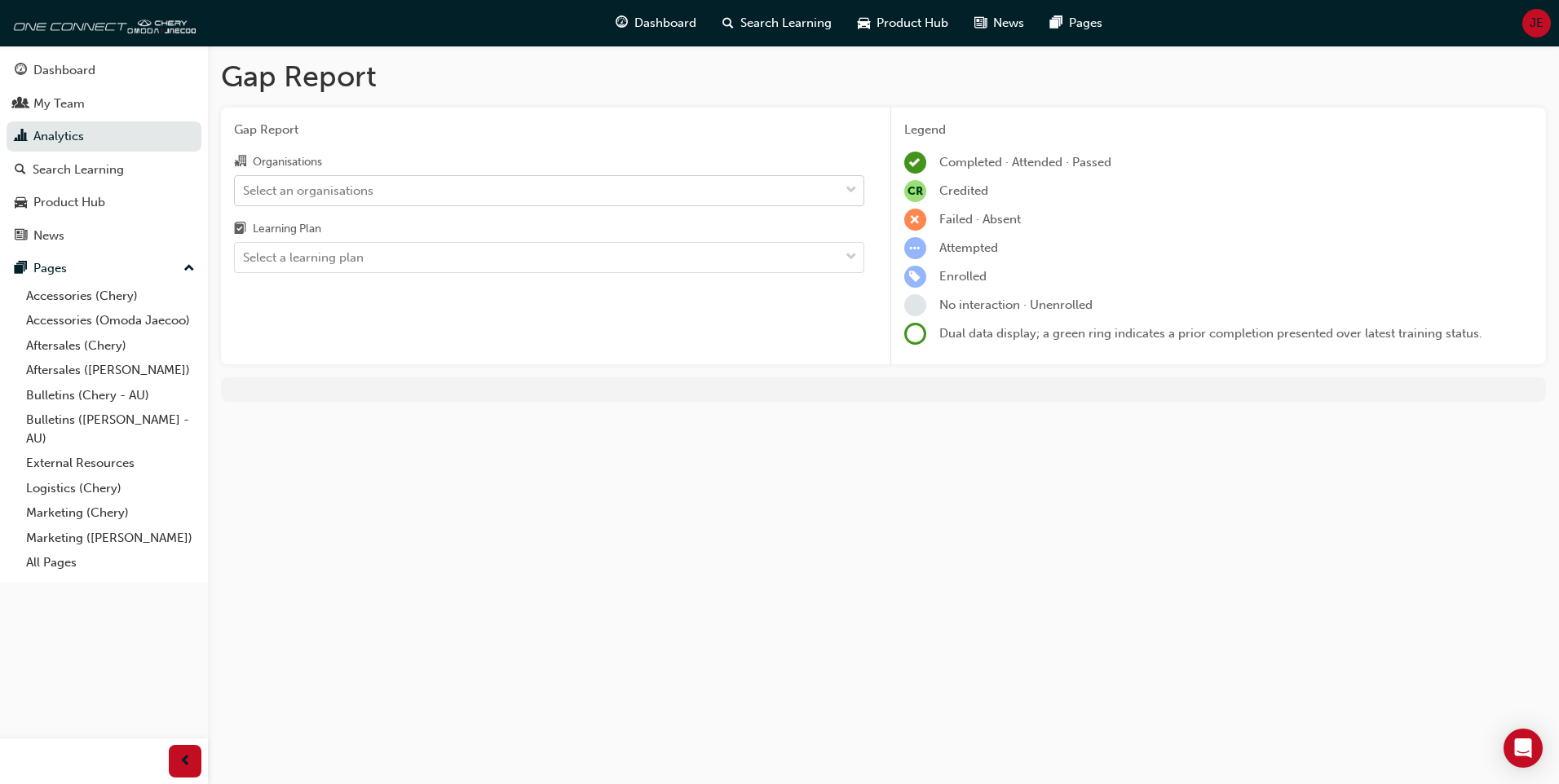
click at [856, 200] on div at bounding box center [851, 191] width 25 height 29
click at [245, 197] on input "Organisations Select an organisations" at bounding box center [244, 189] width 2 height 14
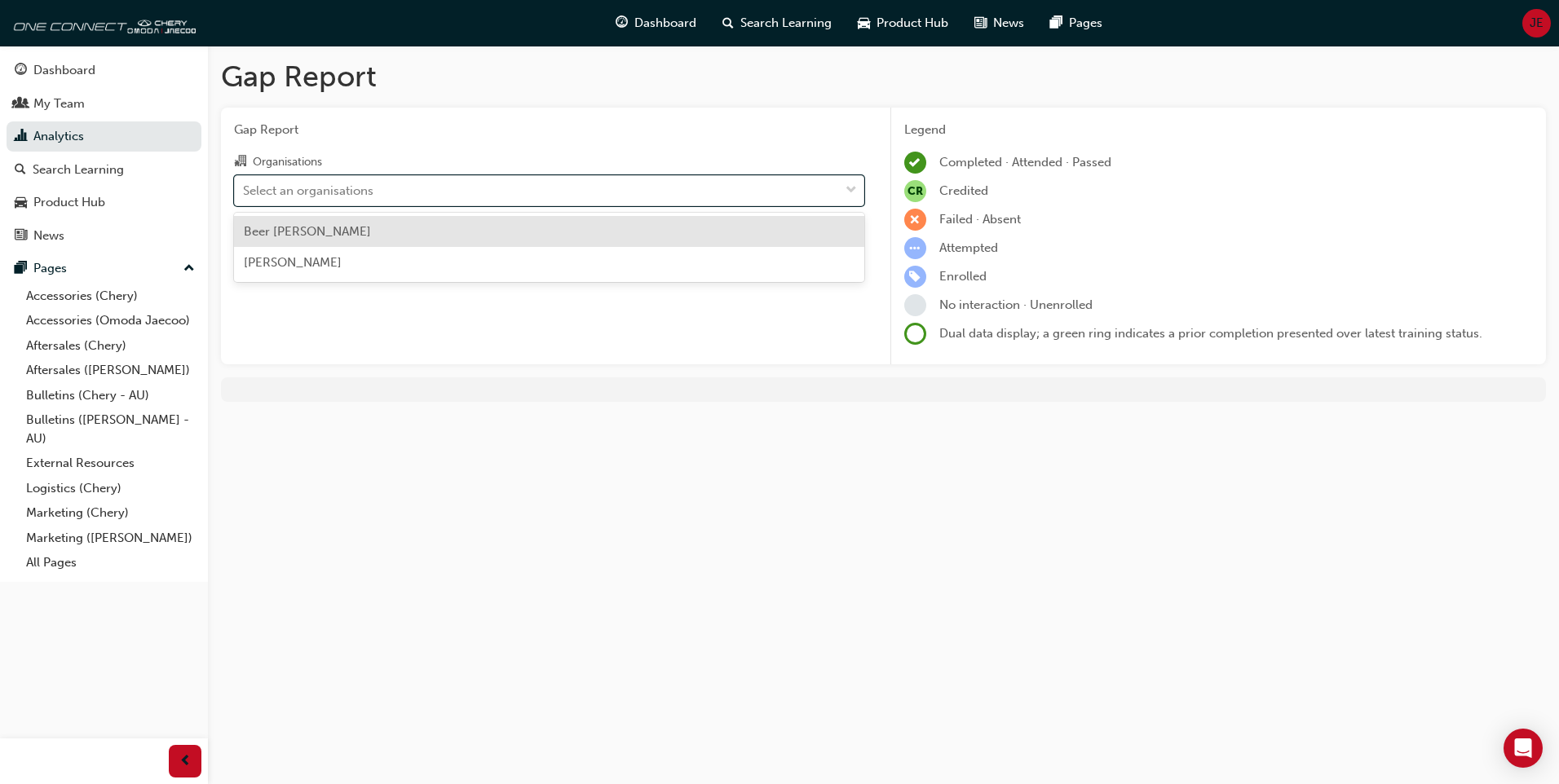
click at [423, 234] on div "Beer [PERSON_NAME]" at bounding box center [549, 232] width 630 height 32
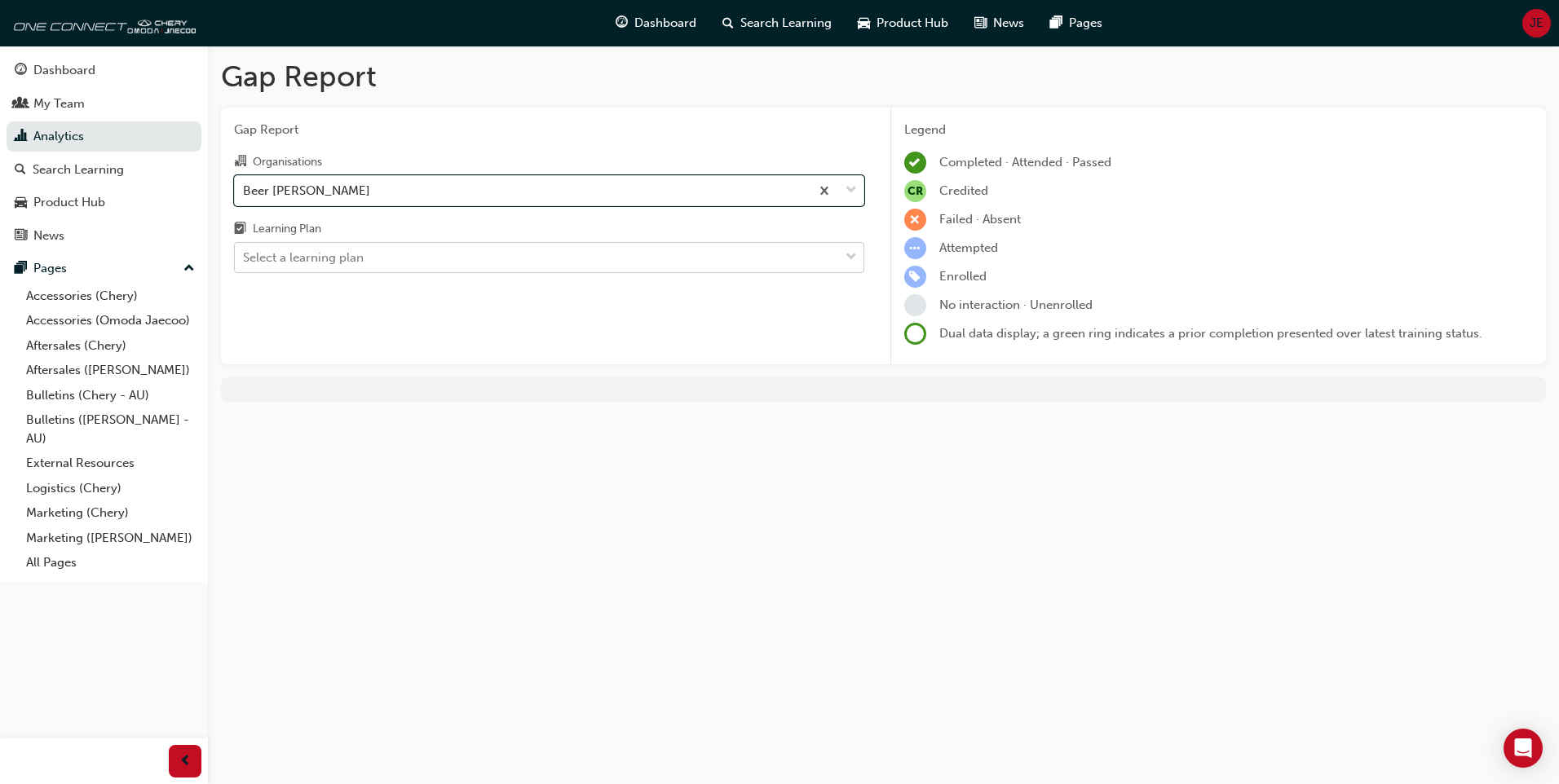
click at [489, 267] on div "Select a learning plan" at bounding box center [537, 257] width 605 height 28
click at [245, 264] on input "Learning Plan Select a learning plan" at bounding box center [244, 256] width 2 height 14
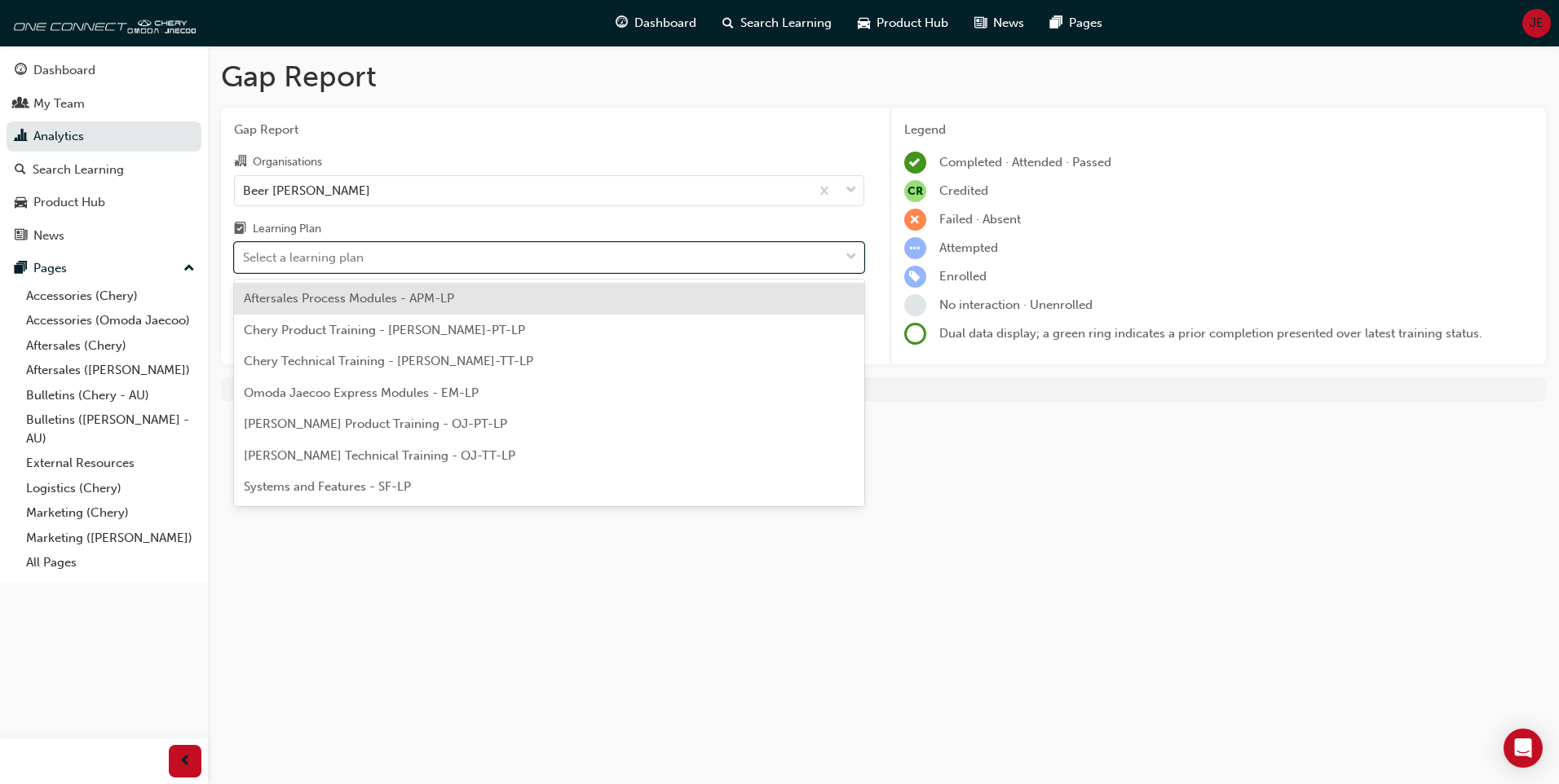
click at [389, 307] on div "Aftersales Process Modules - APM-LP" at bounding box center [549, 299] width 630 height 32
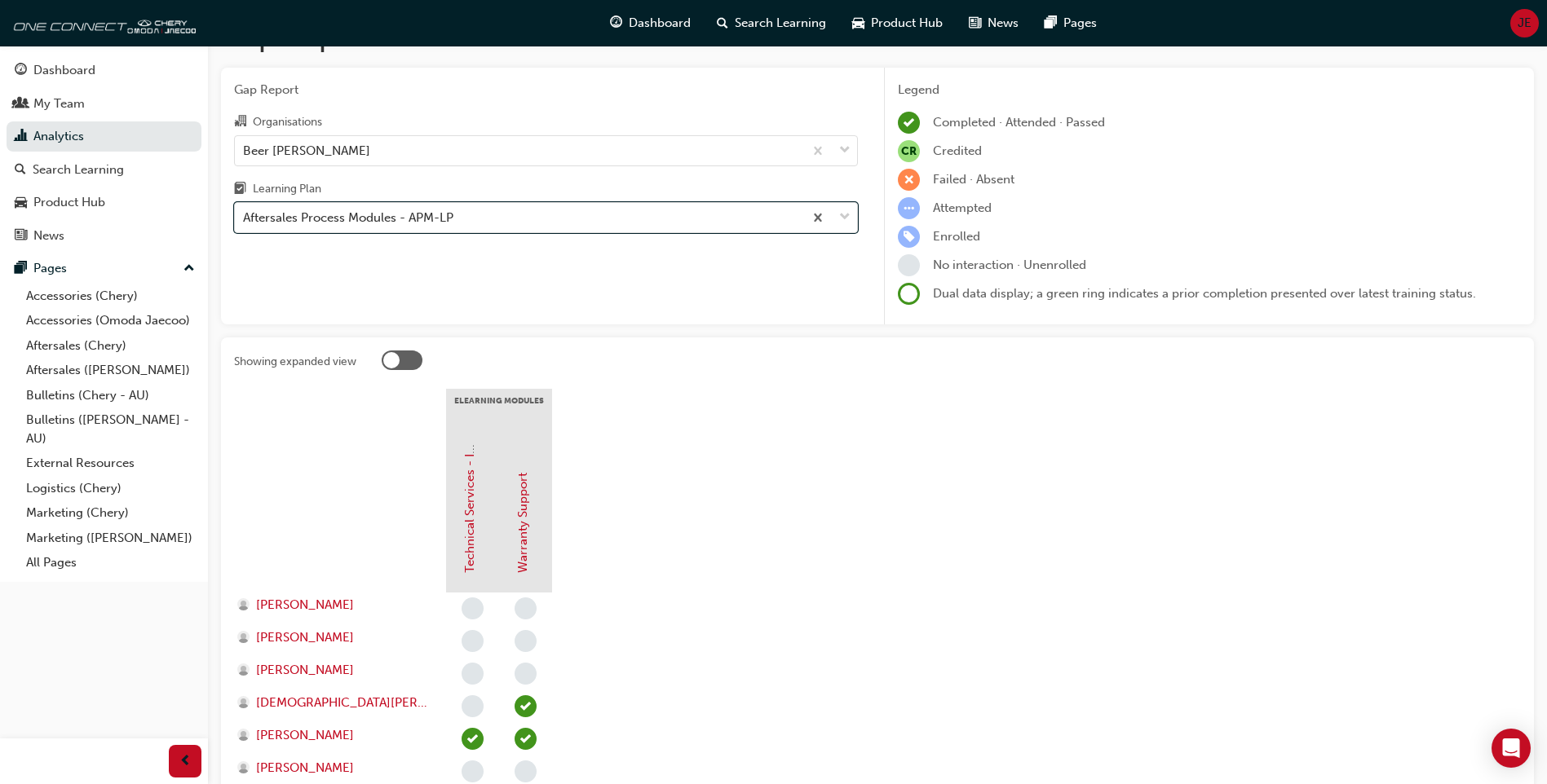
scroll to position [18, 0]
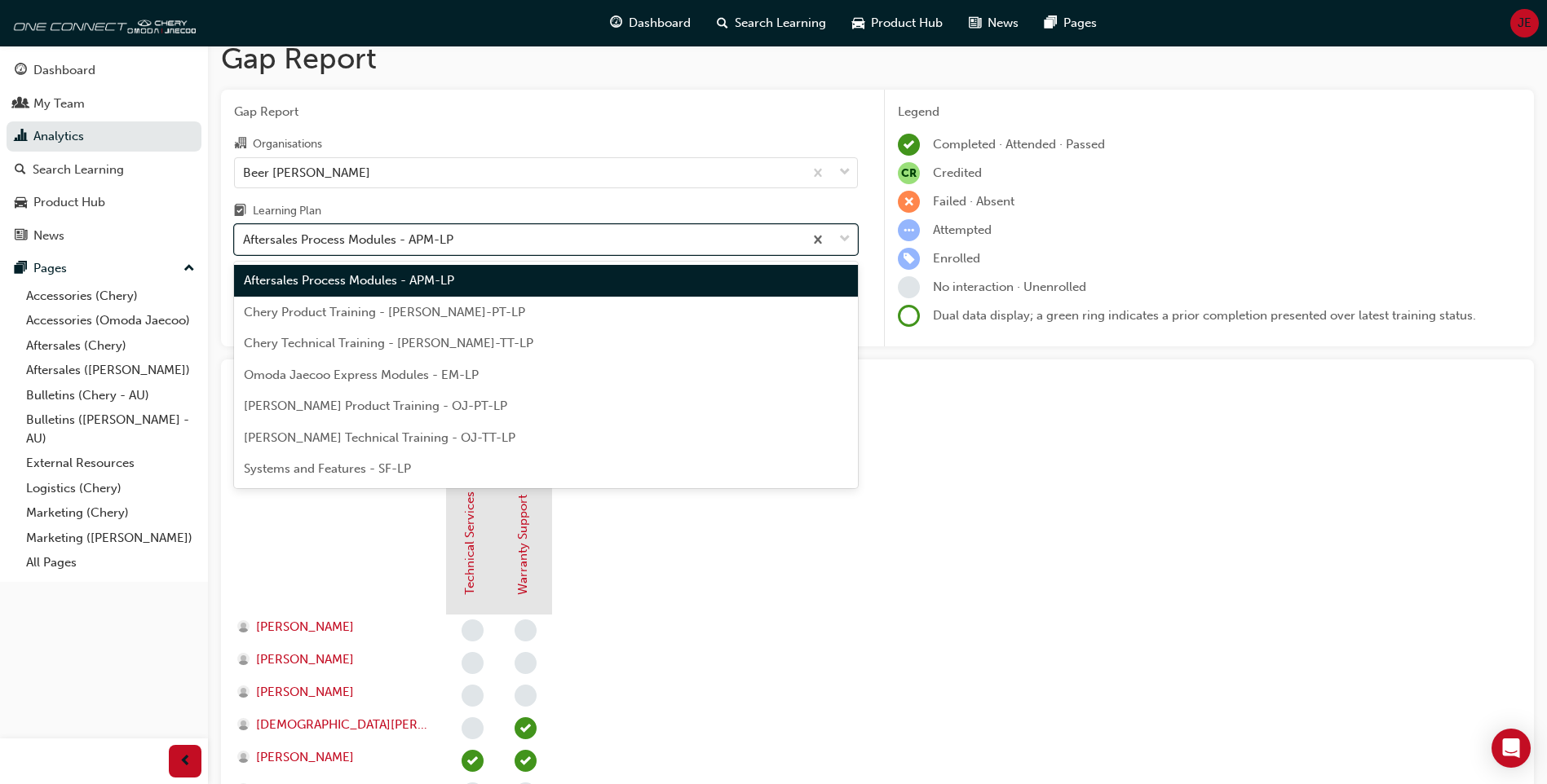
click at [503, 234] on div "Aftersales Process Modules - APM-LP" at bounding box center [519, 240] width 568 height 28
click at [245, 234] on input "Learning Plan option Aftersales Process Modules - APM-LP, selected. option Afte…" at bounding box center [244, 239] width 2 height 14
click at [383, 345] on span "Chery Technical Training - [PERSON_NAME]-TT-LP" at bounding box center [389, 343] width 290 height 15
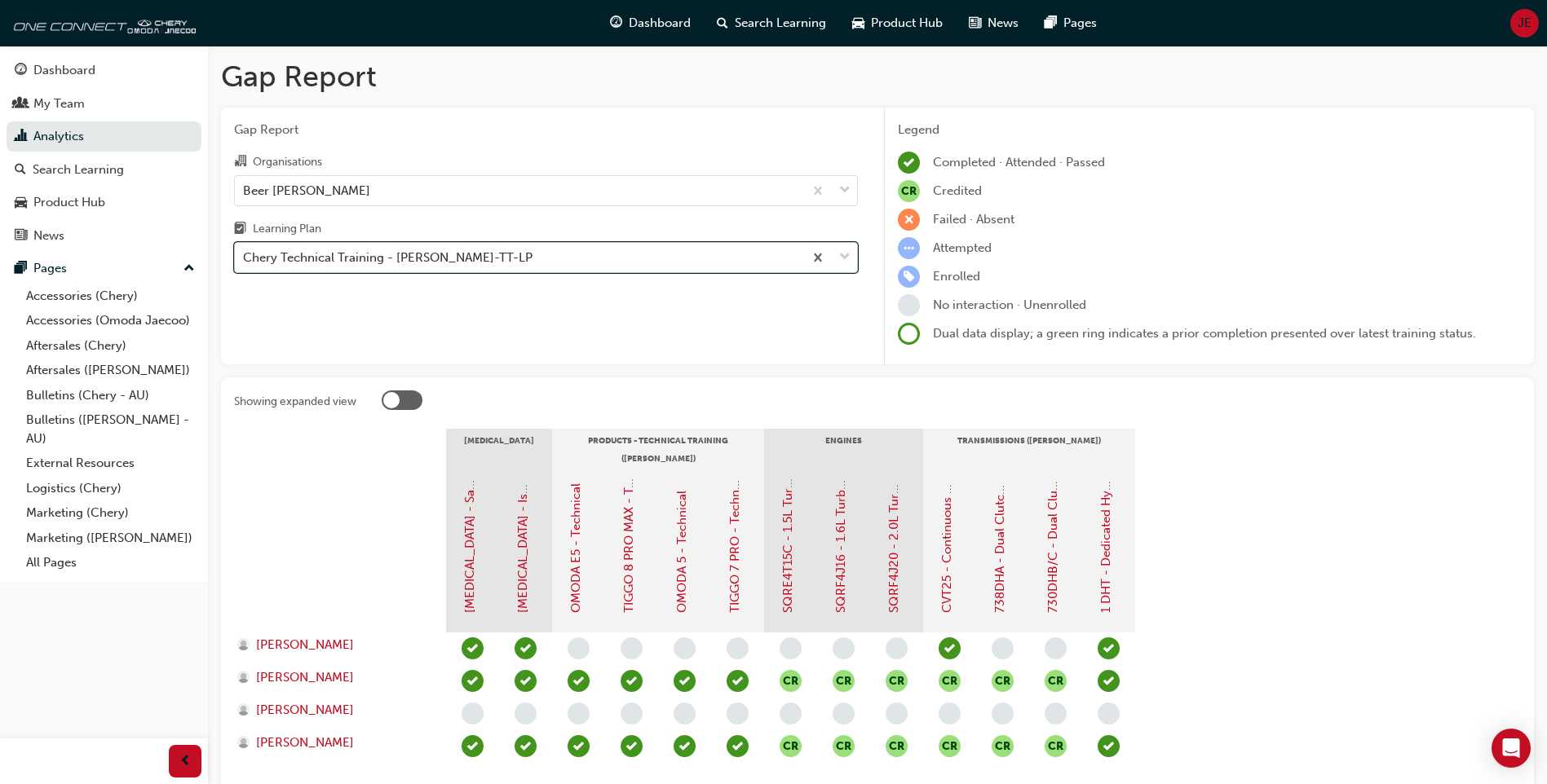
click at [590, 252] on div "Chery Technical Training - [PERSON_NAME]-TT-LP" at bounding box center [519, 257] width 568 height 28
click at [245, 252] on input "Learning Plan option Chery Technical Training - [PERSON_NAME]-TT-LP, selected. …" at bounding box center [244, 256] width 2 height 14
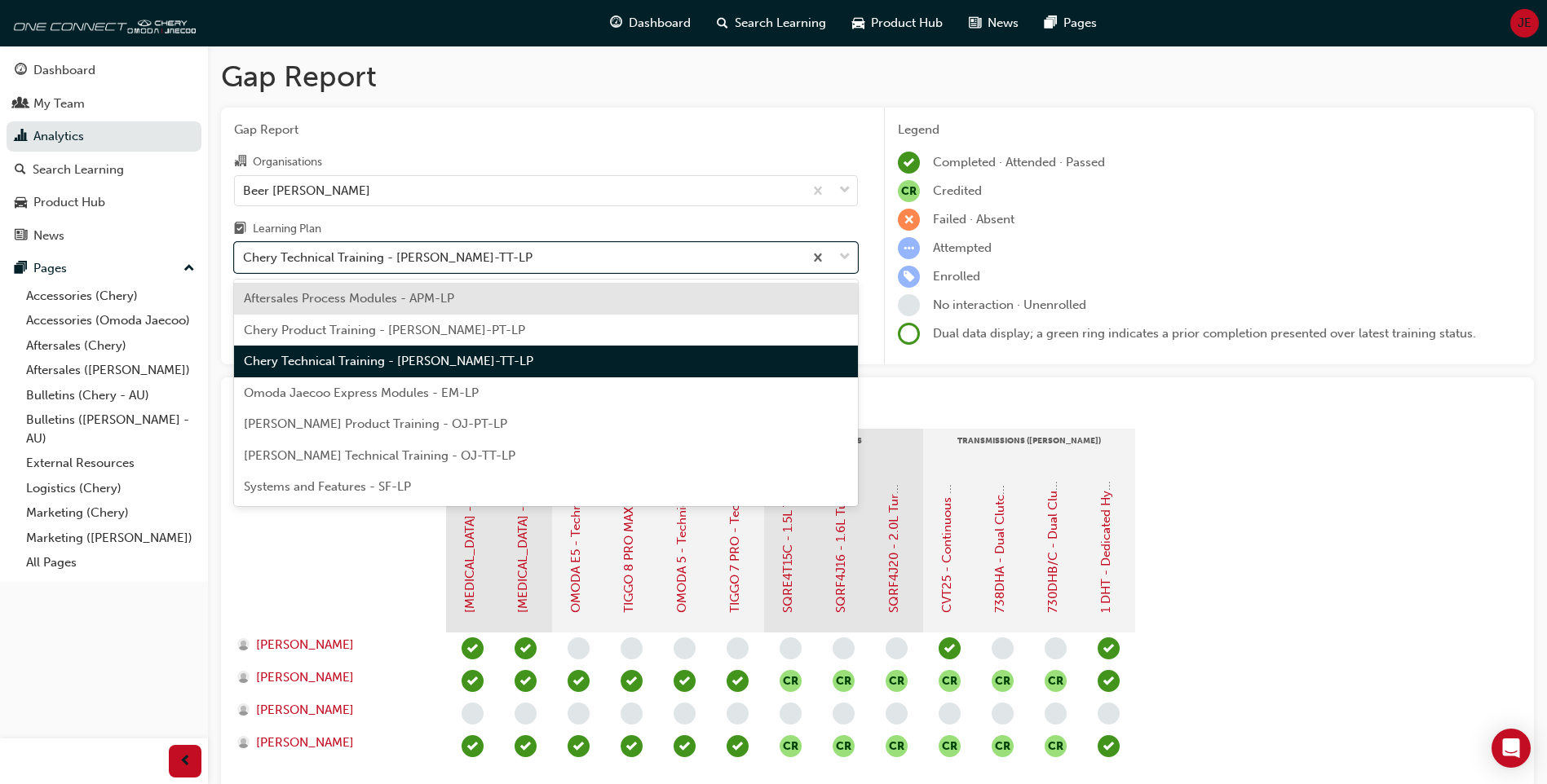
click at [375, 393] on span "Omoda Jaecoo Express Modules - EM-LP" at bounding box center [361, 393] width 235 height 15
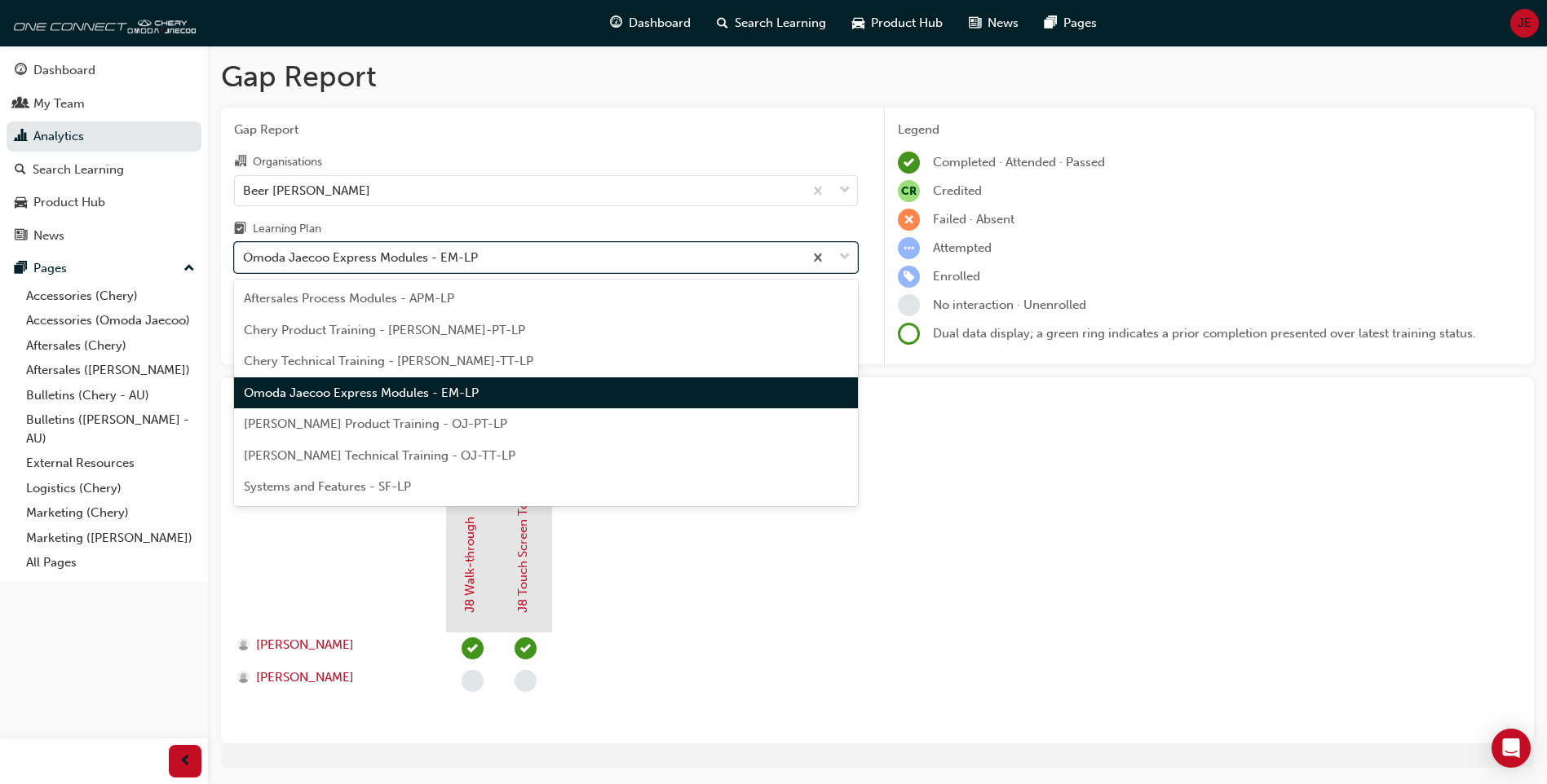
click at [382, 263] on div "Omoda Jaecoo Express Modules - EM-LP" at bounding box center [360, 257] width 235 height 18
click at [245, 263] on input "Learning Plan option Omoda Jaecoo Express Modules - EM-LP, selected. option Omo…" at bounding box center [244, 256] width 2 height 14
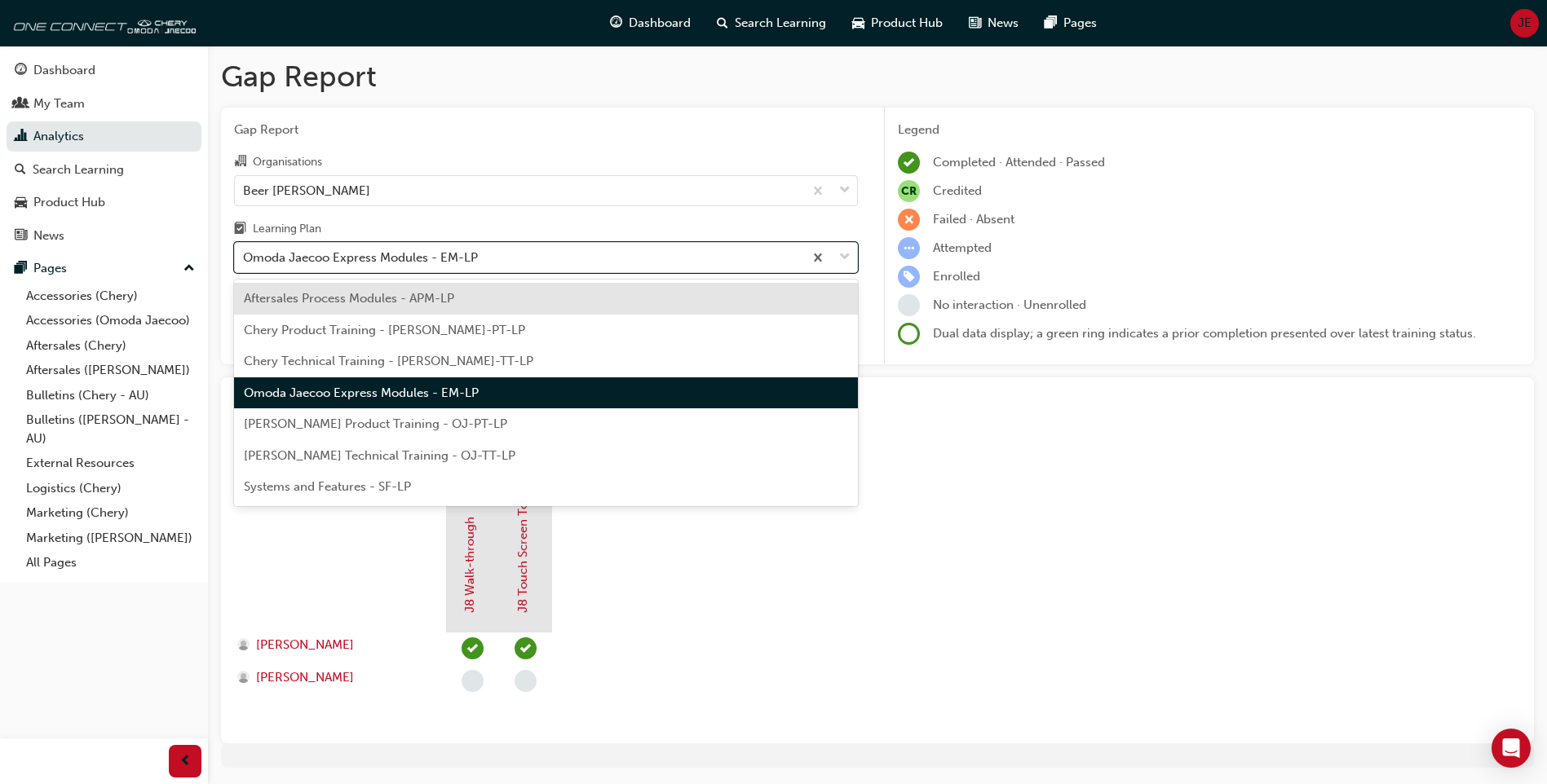
click at [364, 423] on span "[PERSON_NAME] Product Training - OJ-PT-LP" at bounding box center [375, 424] width 263 height 15
